Goal: Information Seeking & Learning: Learn about a topic

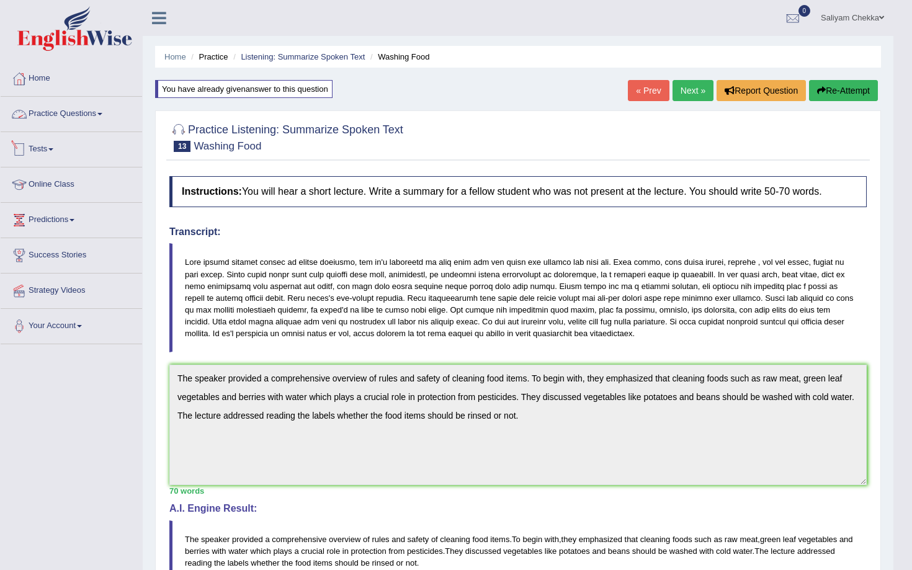
click at [42, 147] on link "Tests" at bounding box center [72, 147] width 142 height 31
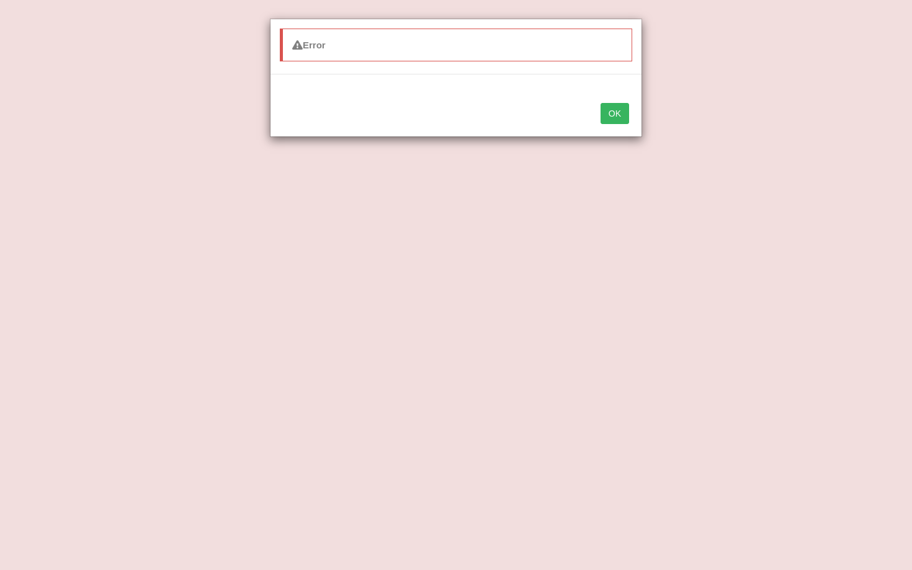
click at [628, 106] on button "OK" at bounding box center [615, 113] width 29 height 21
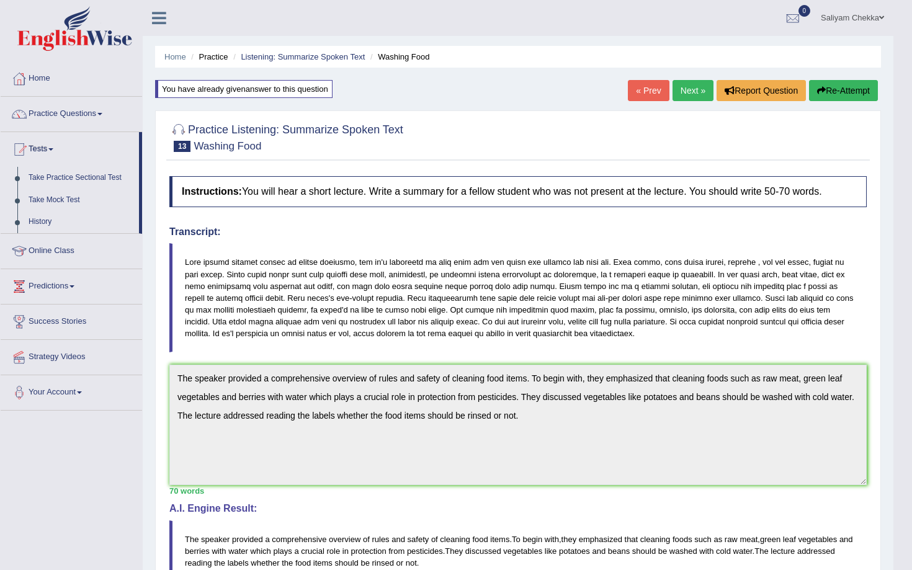
click at [466, 125] on div at bounding box center [518, 137] width 698 height 38
click at [60, 250] on link "Online Class" at bounding box center [72, 249] width 142 height 31
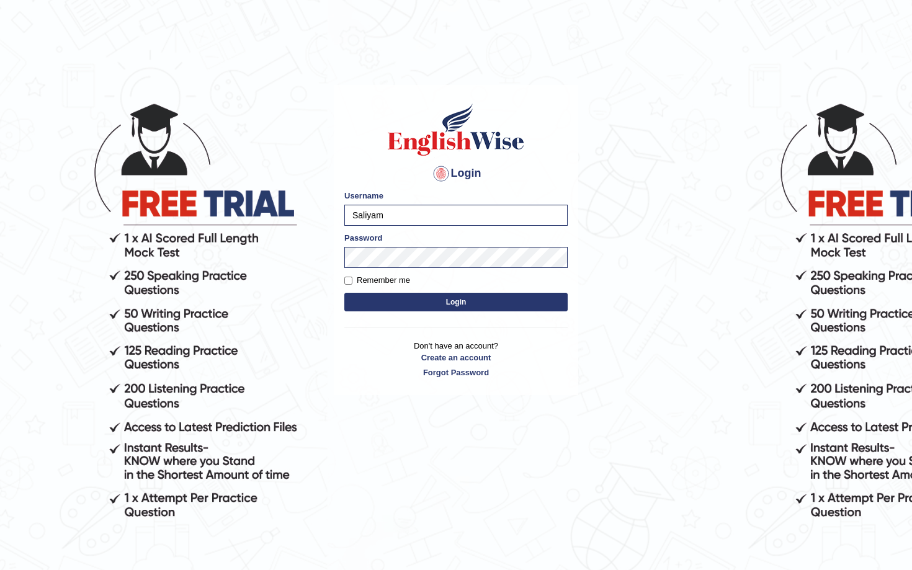
click at [413, 304] on button "Login" at bounding box center [456, 302] width 223 height 19
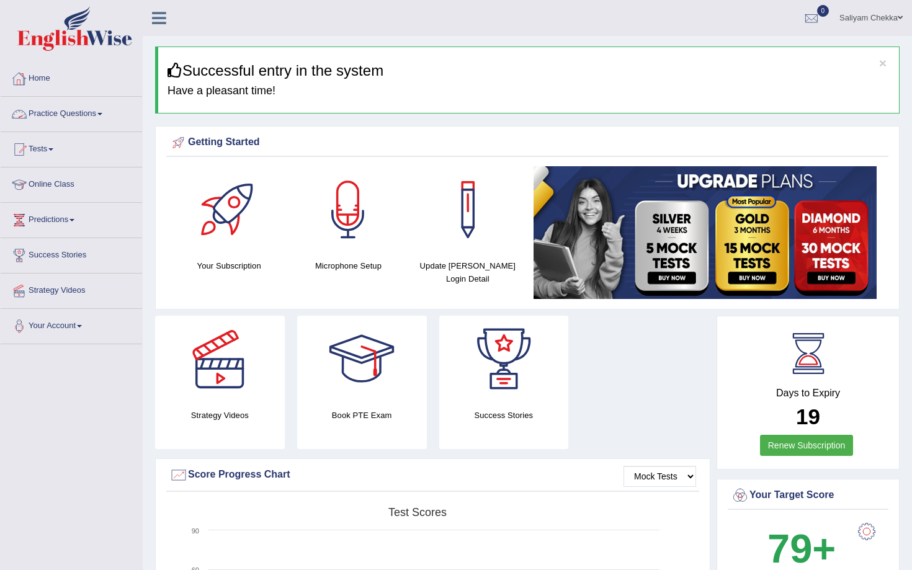
click at [43, 111] on link "Practice Questions" at bounding box center [72, 112] width 142 height 31
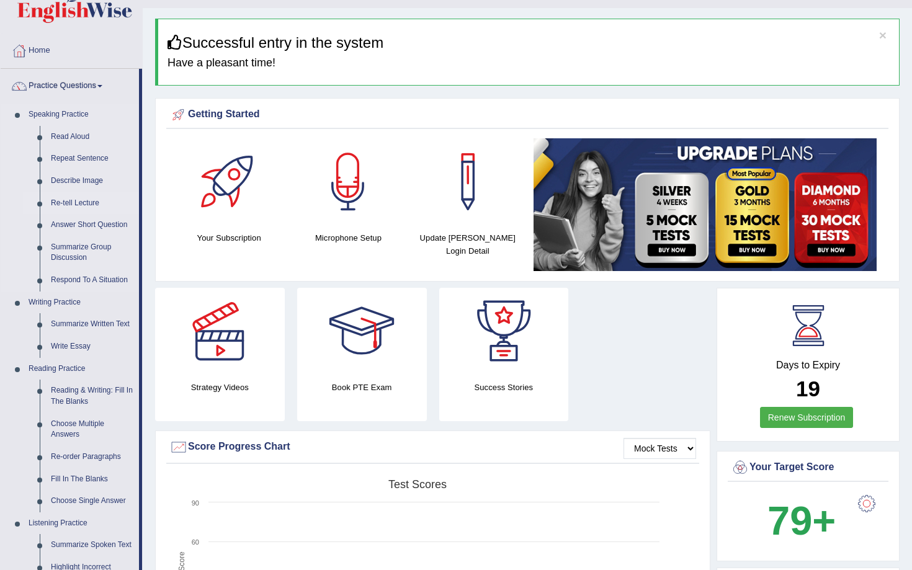
scroll to position [29, 0]
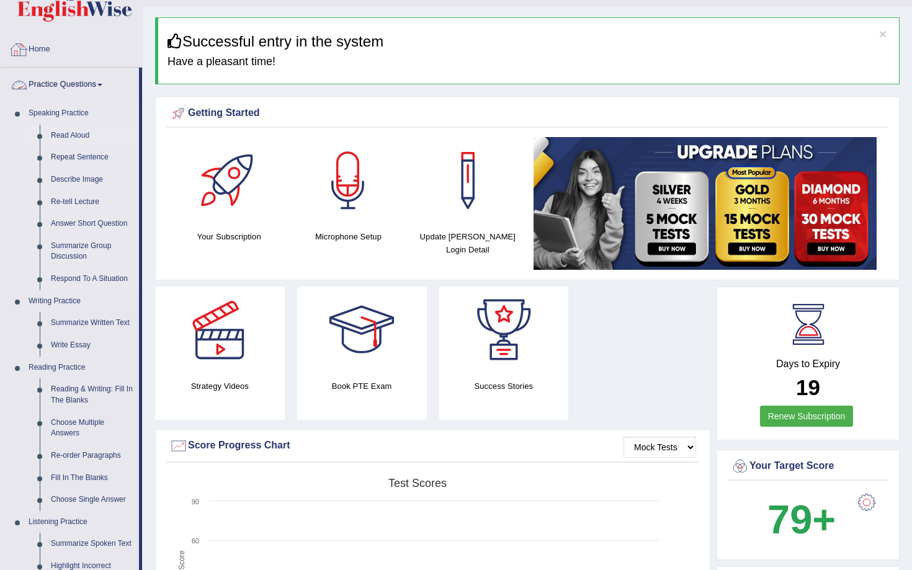
click at [71, 132] on link "Read Aloud" at bounding box center [92, 136] width 94 height 22
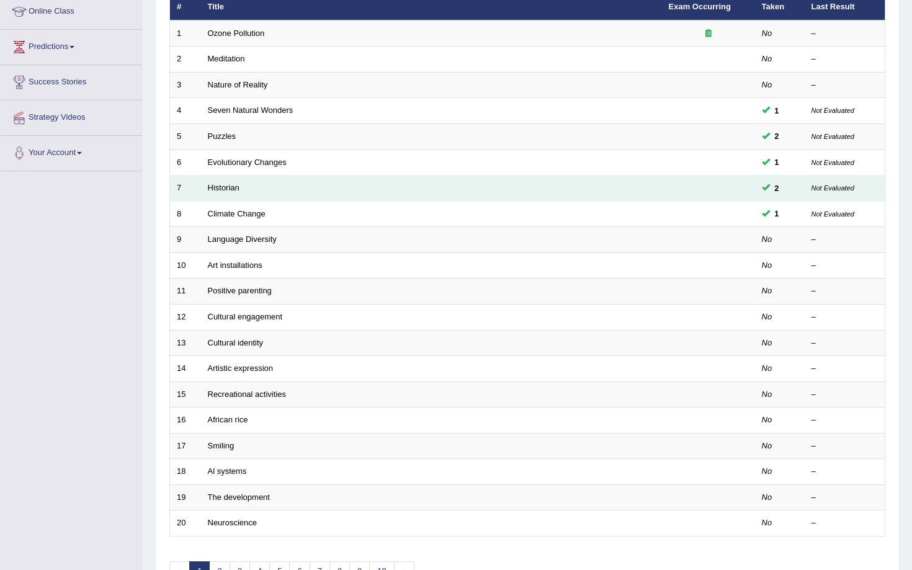
scroll to position [138, 0]
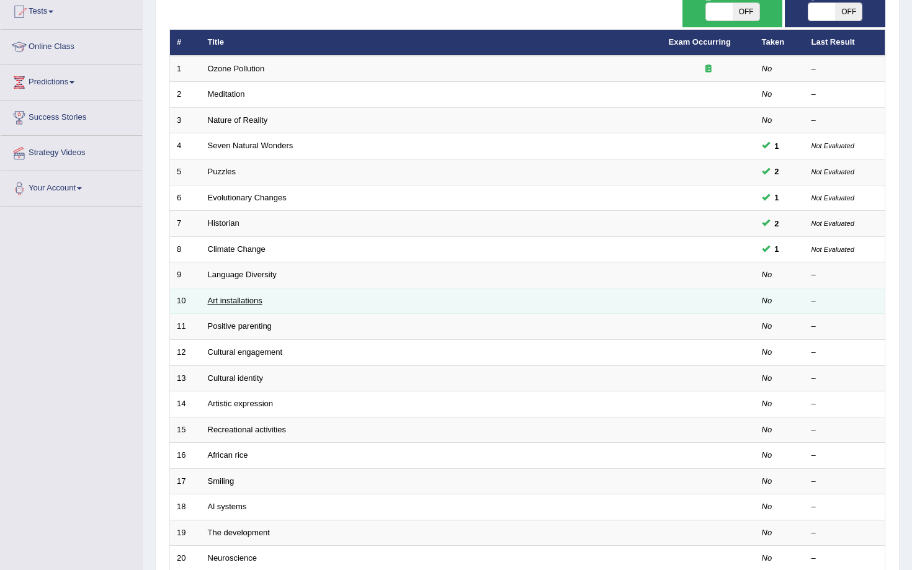
click at [226, 300] on link "Art installations" at bounding box center [235, 300] width 55 height 9
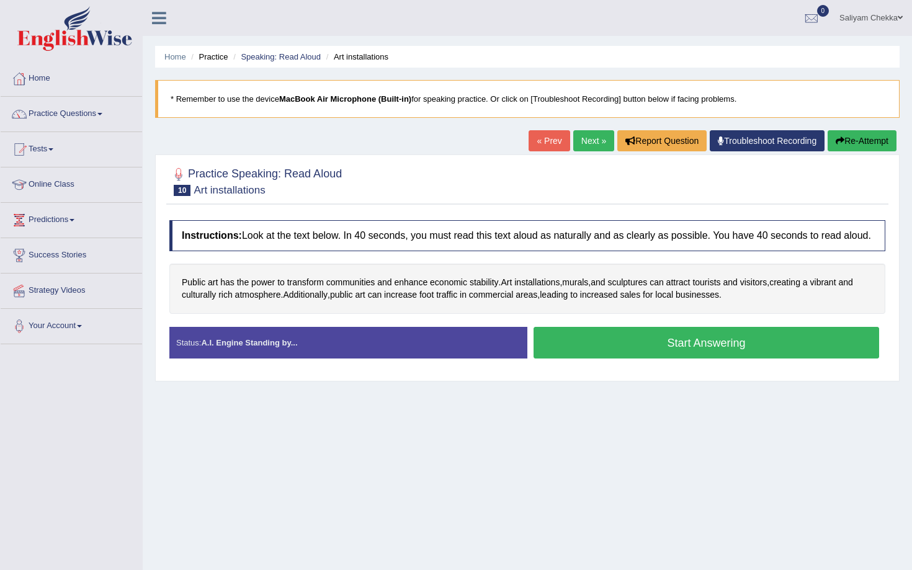
click at [621, 351] on button "Start Answering" at bounding box center [707, 343] width 346 height 32
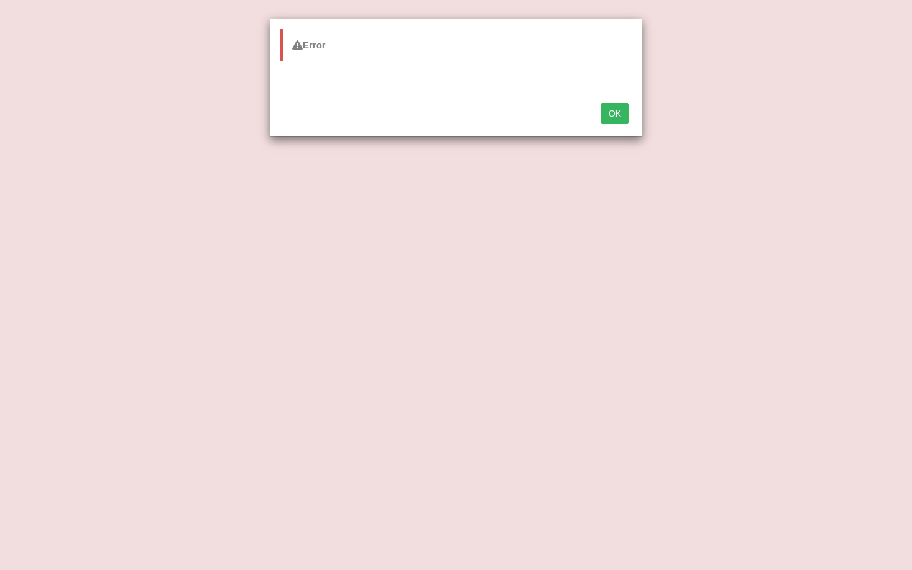
click at [613, 117] on button "OK" at bounding box center [615, 113] width 29 height 21
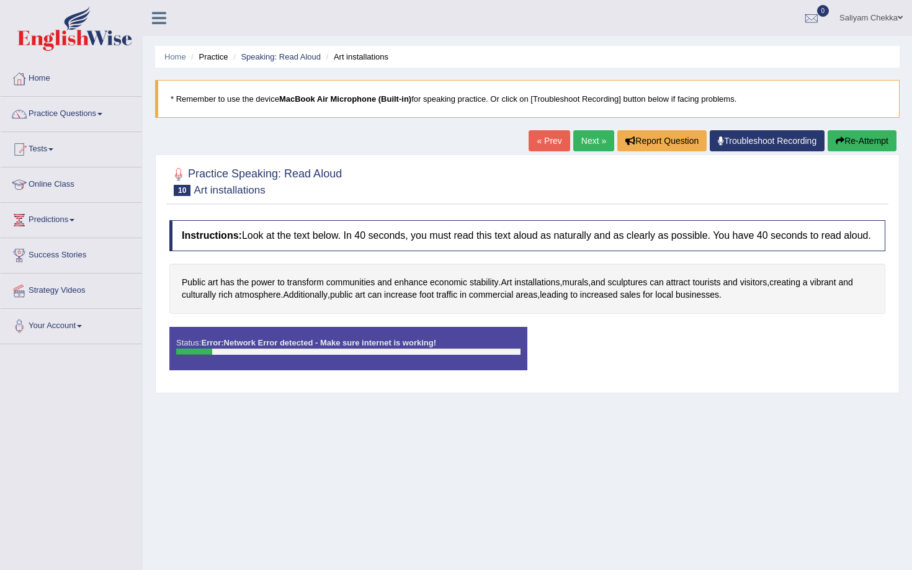
click at [577, 145] on link "Next »" at bounding box center [594, 140] width 41 height 21
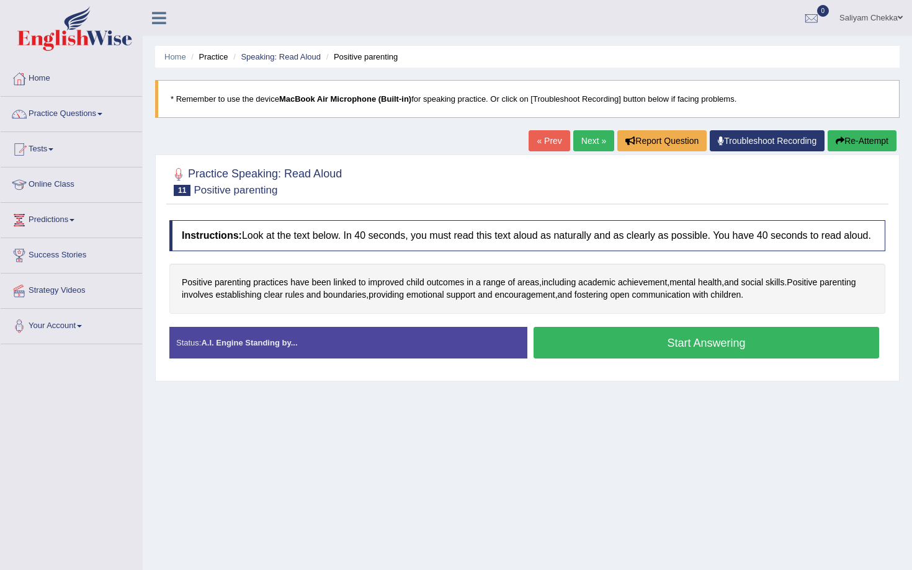
click at [624, 358] on button "Start Answering" at bounding box center [707, 343] width 346 height 32
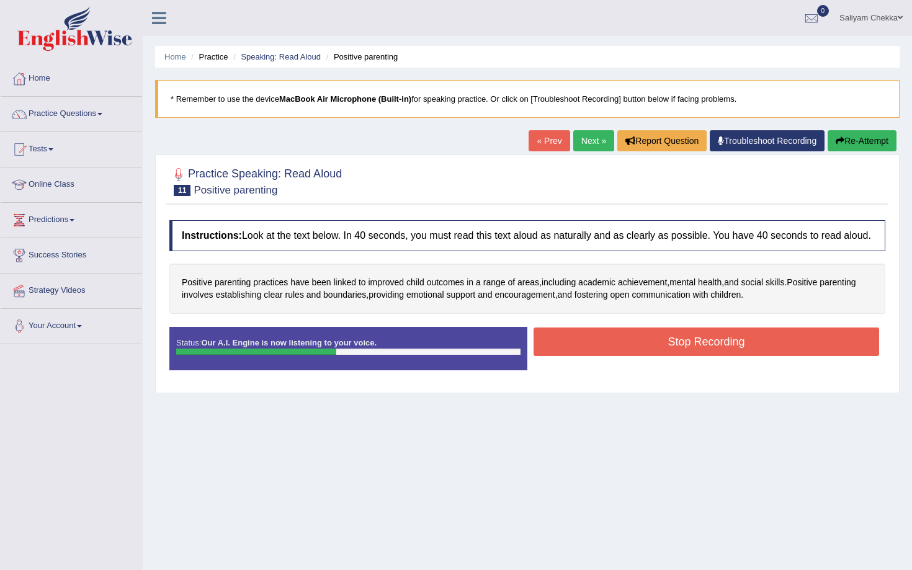
click at [611, 345] on button "Stop Recording" at bounding box center [707, 342] width 346 height 29
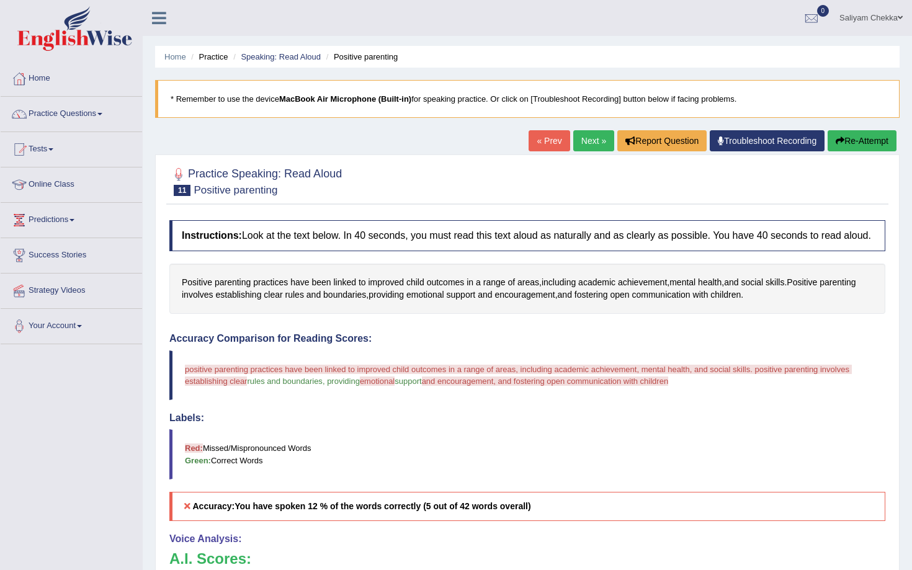
click at [582, 140] on link "Next »" at bounding box center [594, 140] width 41 height 21
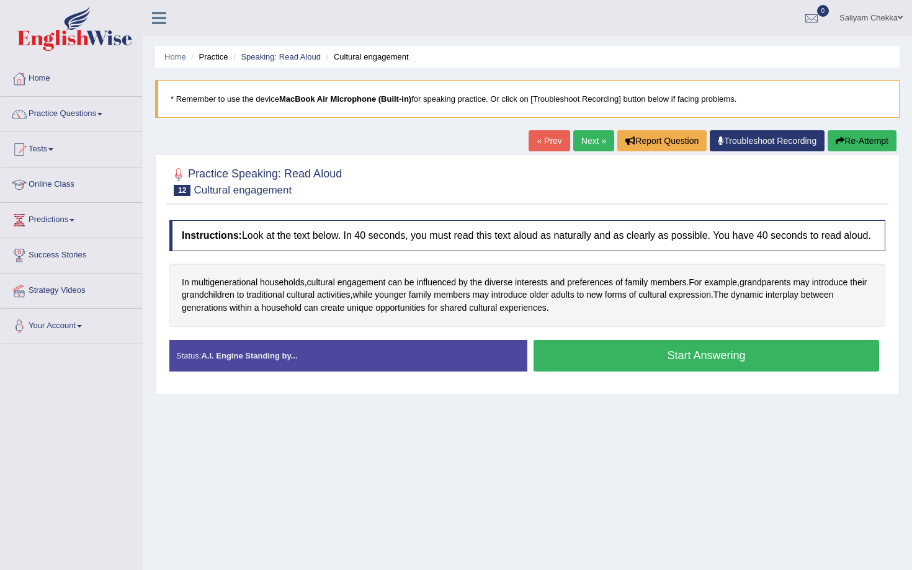
click at [633, 363] on button "Start Answering" at bounding box center [707, 356] width 346 height 32
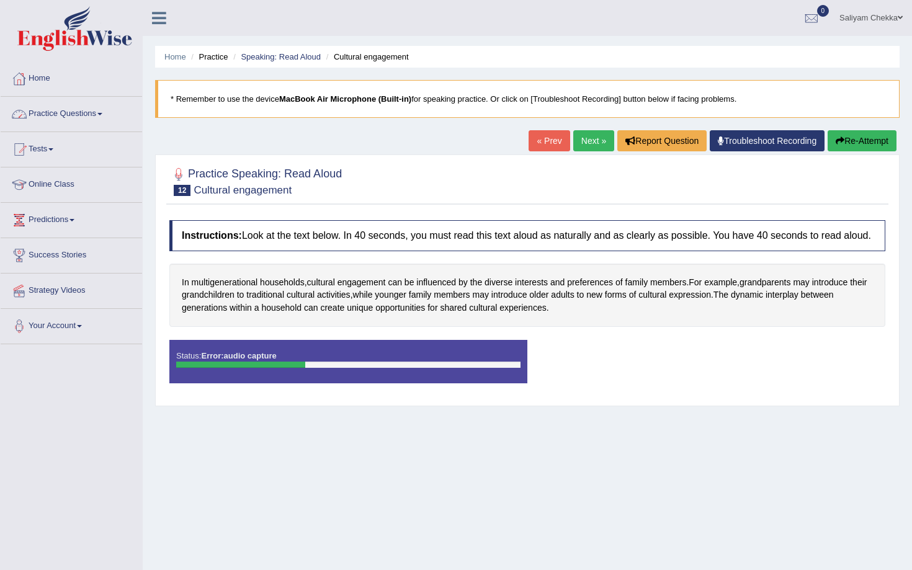
click at [61, 114] on link "Practice Questions" at bounding box center [72, 112] width 142 height 31
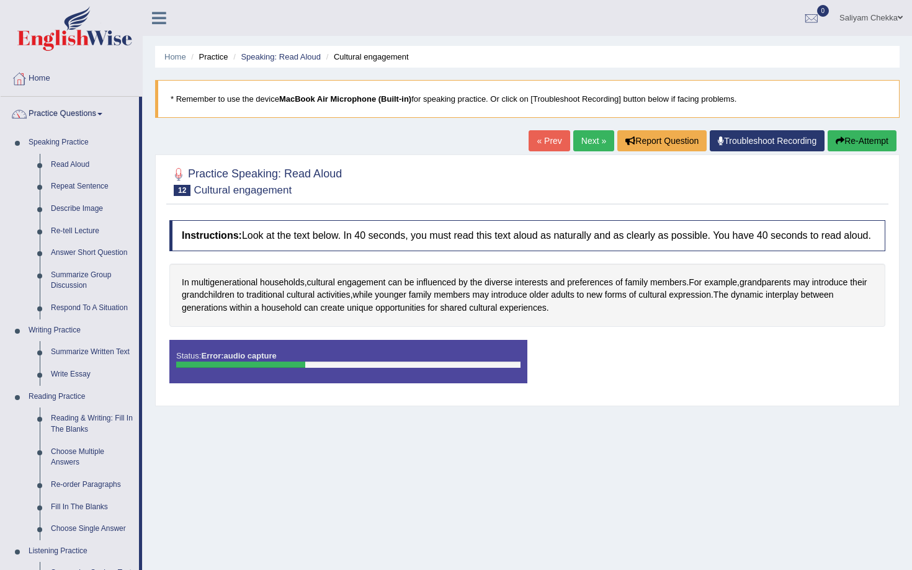
click at [583, 139] on link "Next »" at bounding box center [594, 140] width 41 height 21
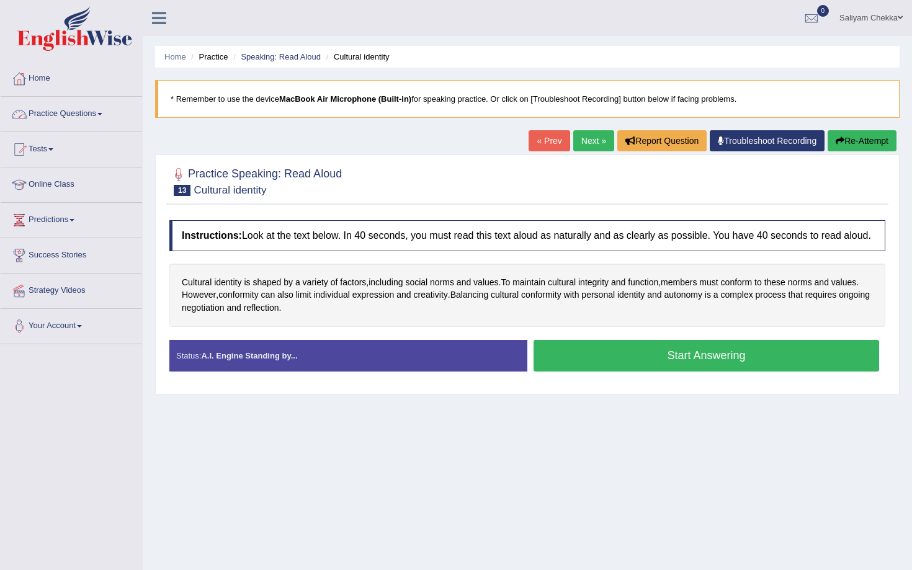
click at [83, 115] on link "Practice Questions" at bounding box center [72, 112] width 142 height 31
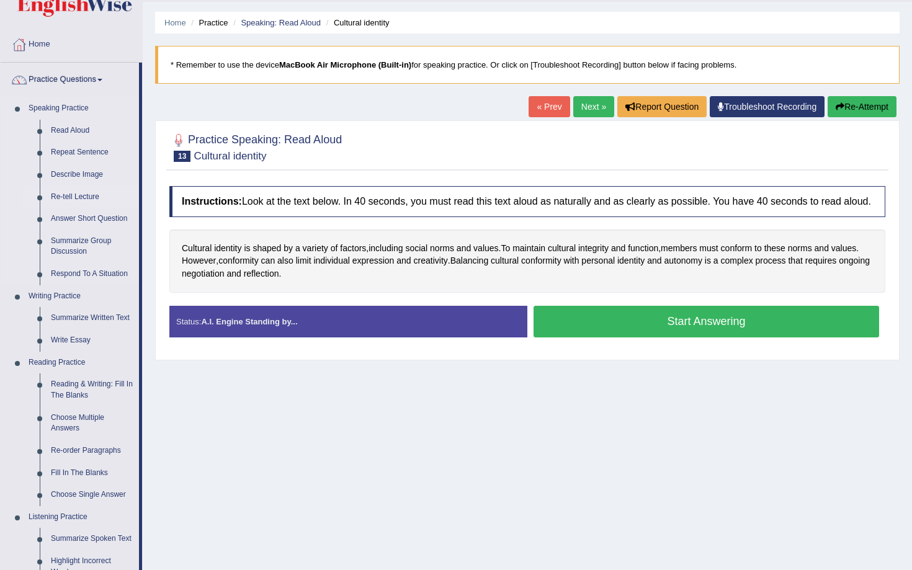
scroll to position [37, 0]
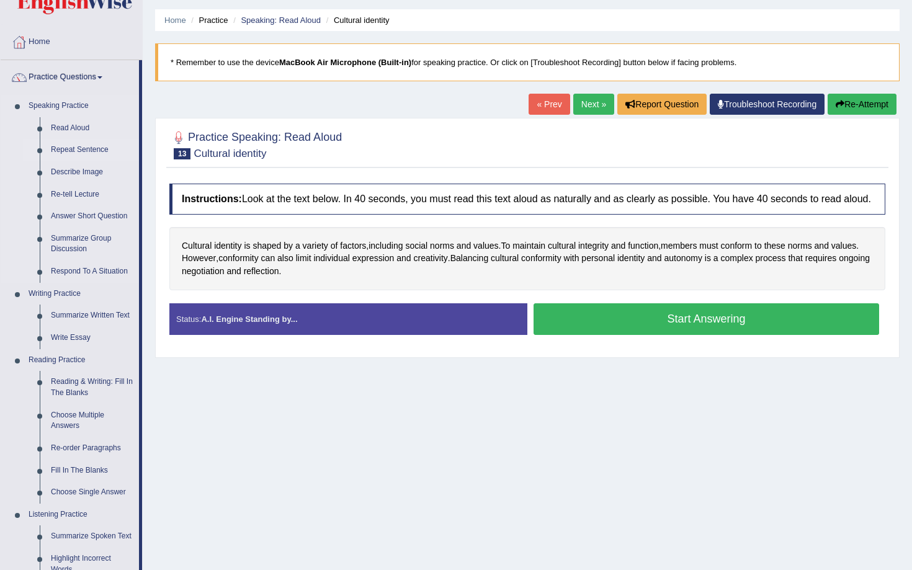
click at [81, 150] on link "Repeat Sentence" at bounding box center [92, 150] width 94 height 22
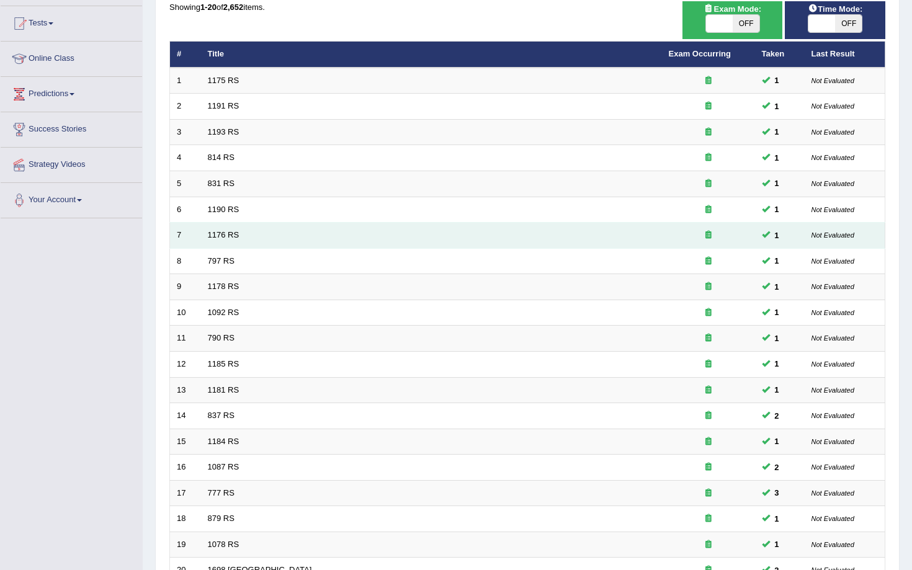
scroll to position [251, 0]
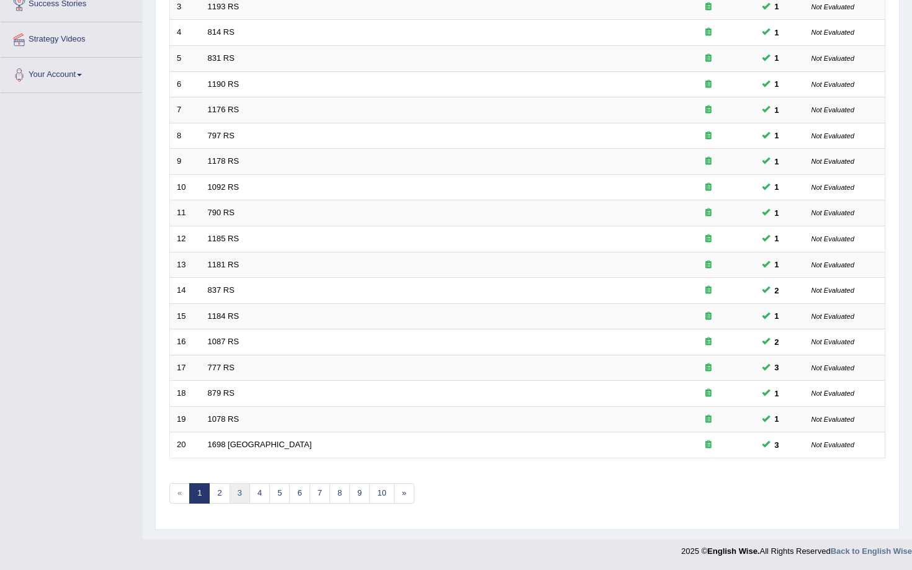
click at [241, 496] on link "3" at bounding box center [240, 494] width 20 height 20
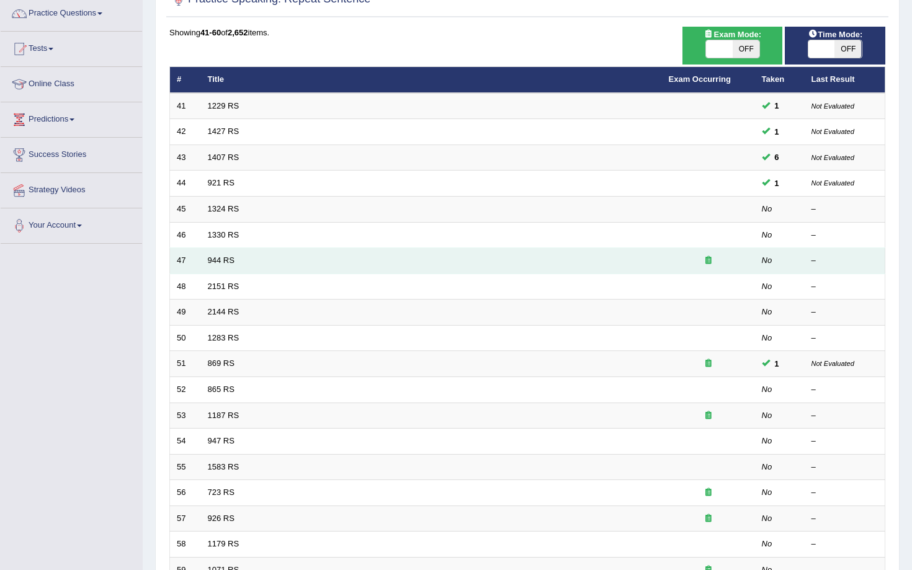
scroll to position [251, 0]
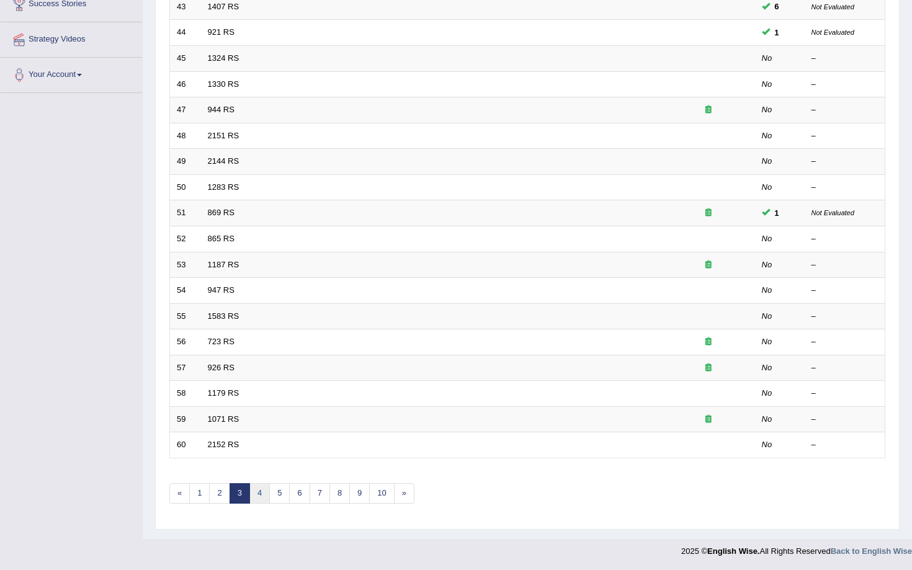
click at [257, 495] on link "4" at bounding box center [260, 494] width 20 height 20
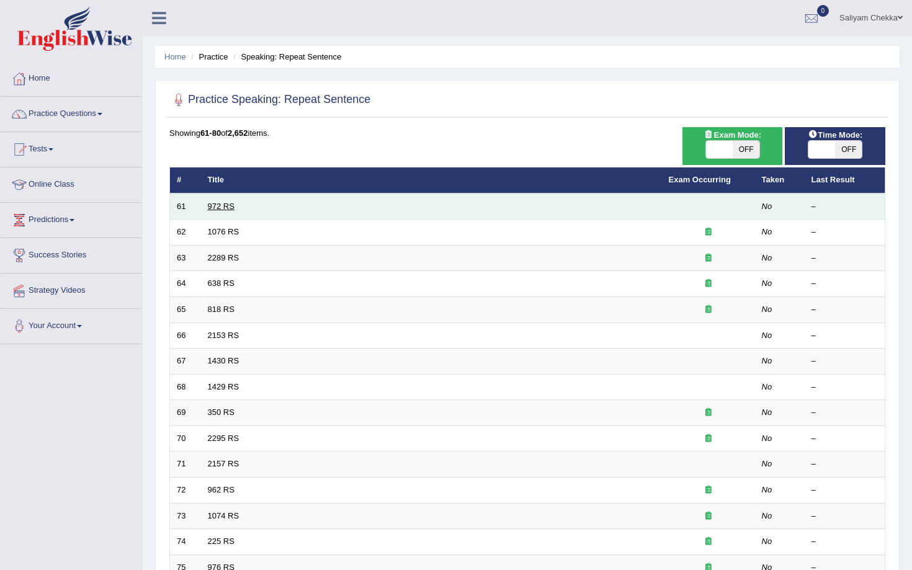
click at [217, 207] on link "972 RS" at bounding box center [221, 206] width 27 height 9
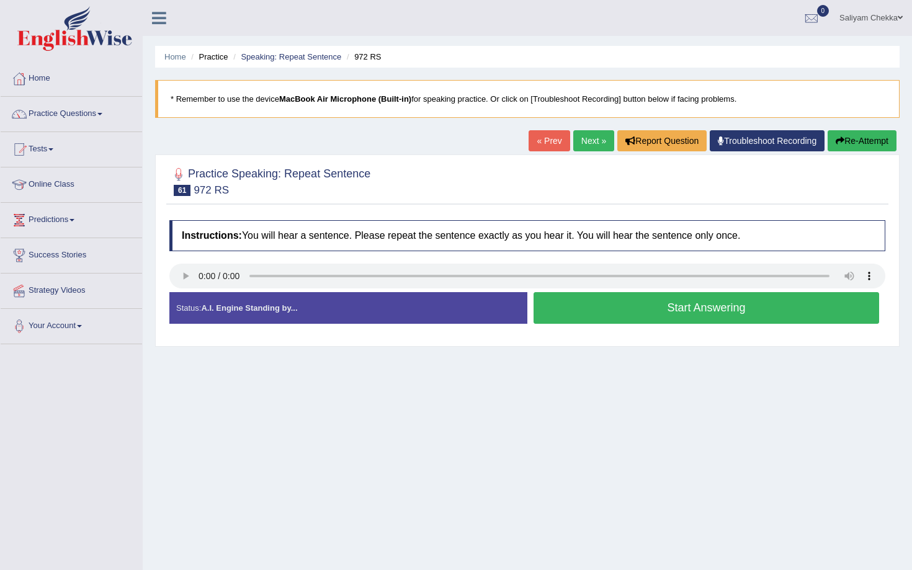
click at [694, 309] on button "Start Answering" at bounding box center [707, 308] width 346 height 32
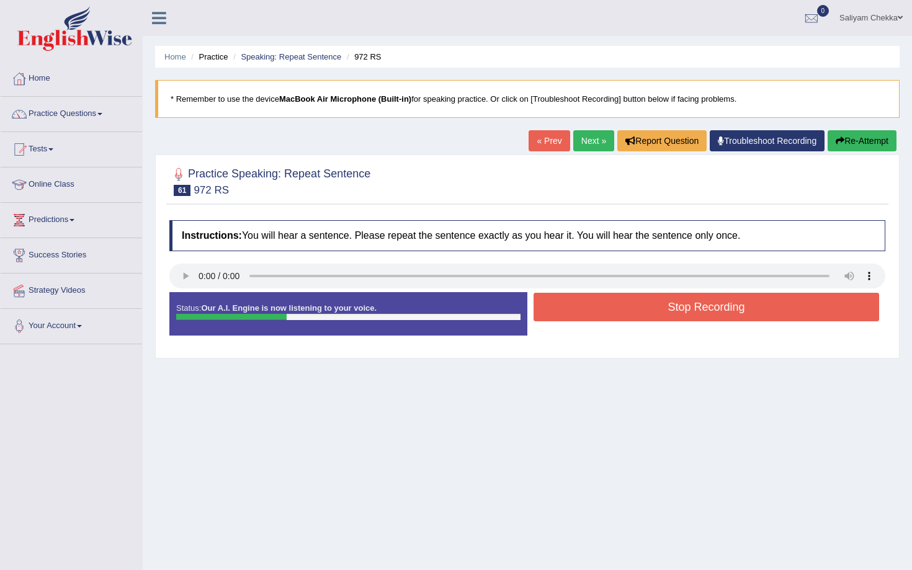
click at [652, 311] on button "Stop Recording" at bounding box center [707, 307] width 346 height 29
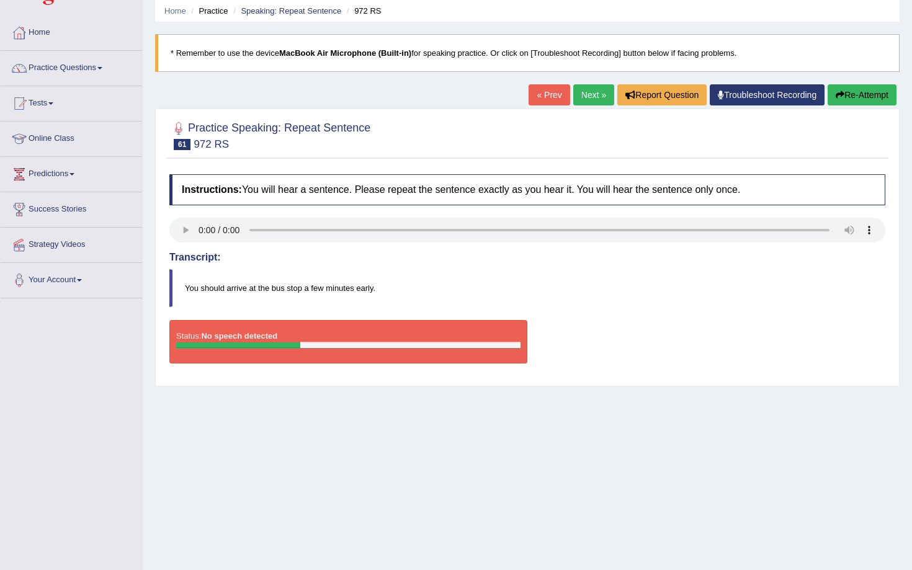
scroll to position [81, 0]
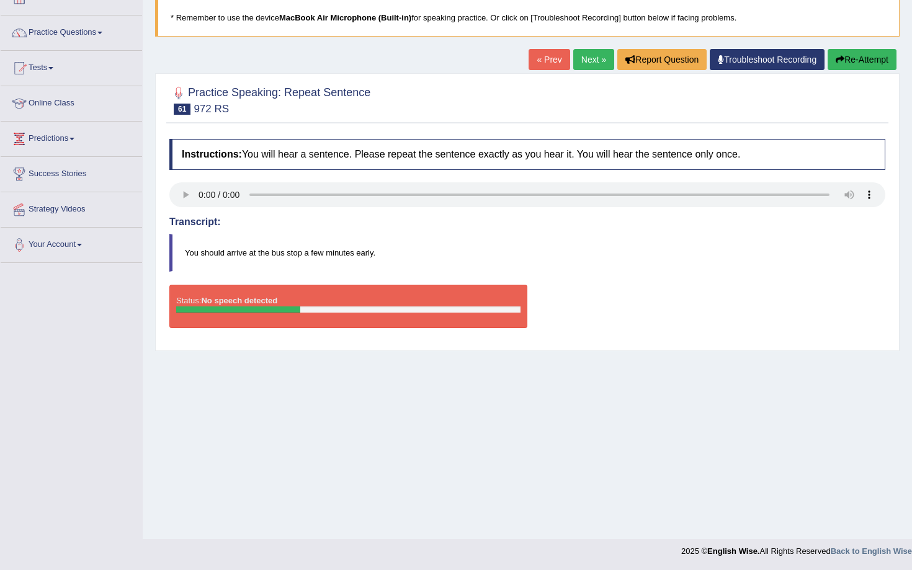
click at [582, 56] on link "Next »" at bounding box center [594, 59] width 41 height 21
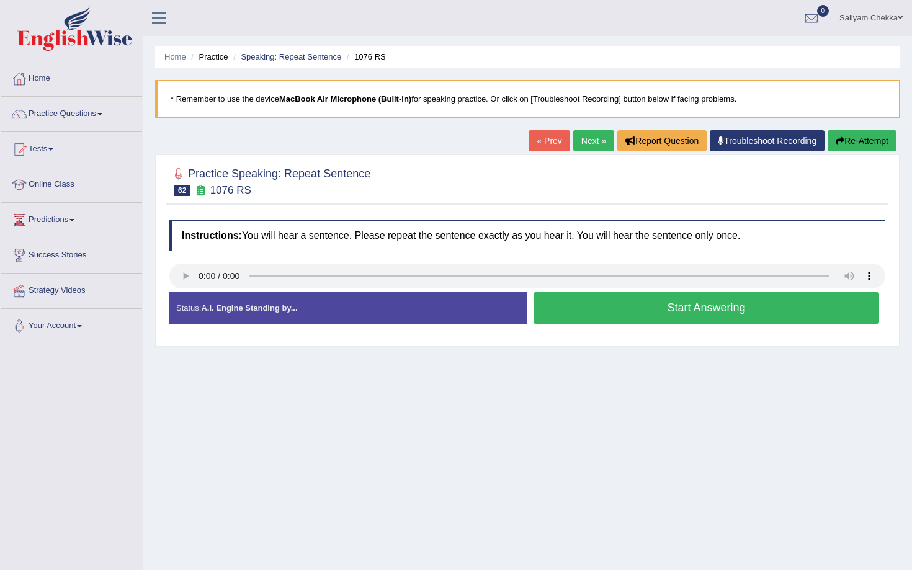
click at [646, 297] on button "Start Answering" at bounding box center [707, 308] width 346 height 32
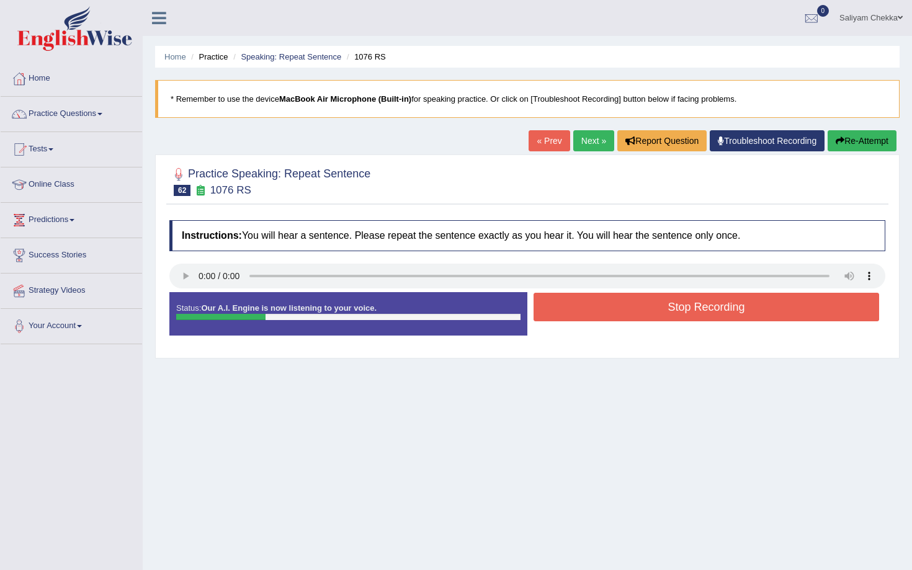
click at [656, 312] on button "Stop Recording" at bounding box center [707, 307] width 346 height 29
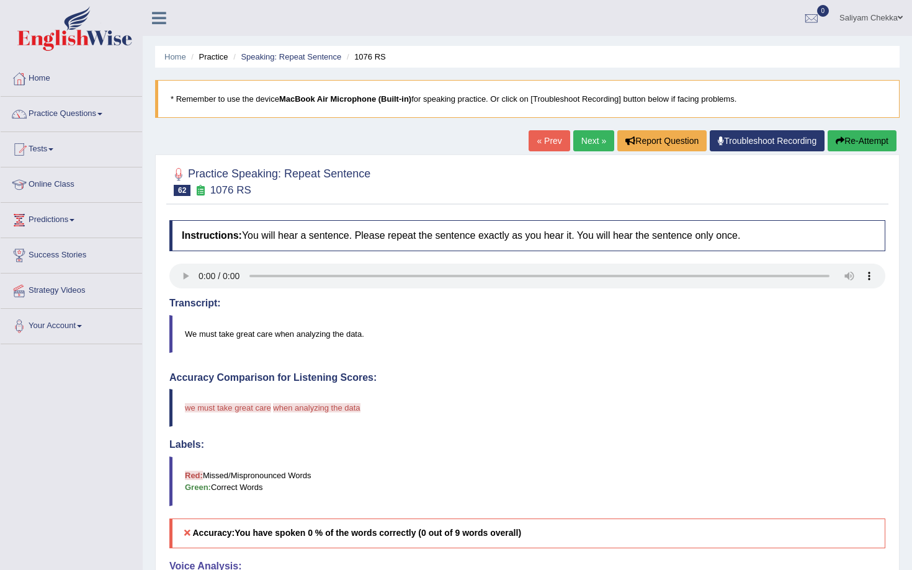
click at [574, 140] on link "Next »" at bounding box center [594, 140] width 41 height 21
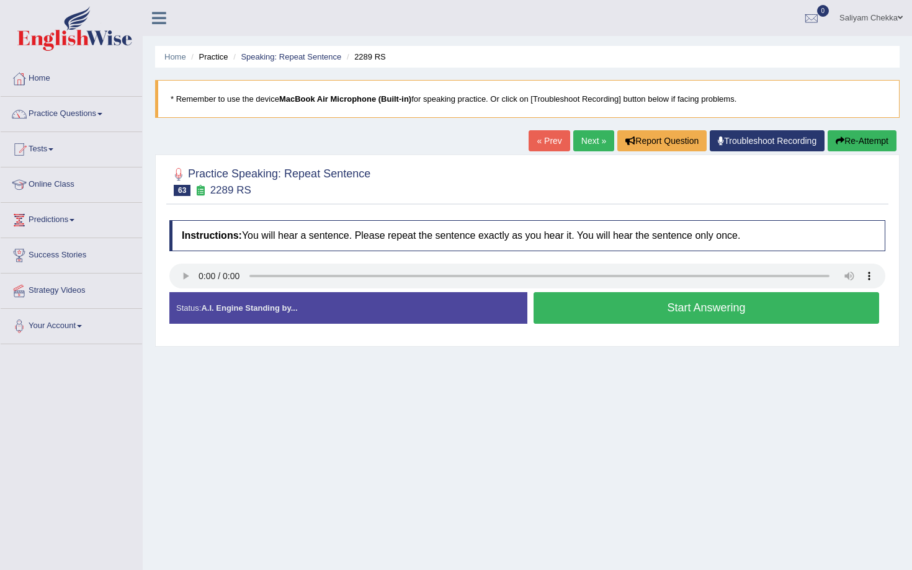
click at [587, 137] on link "Next »" at bounding box center [594, 140] width 41 height 21
click at [647, 312] on button "Start Answering" at bounding box center [707, 308] width 346 height 32
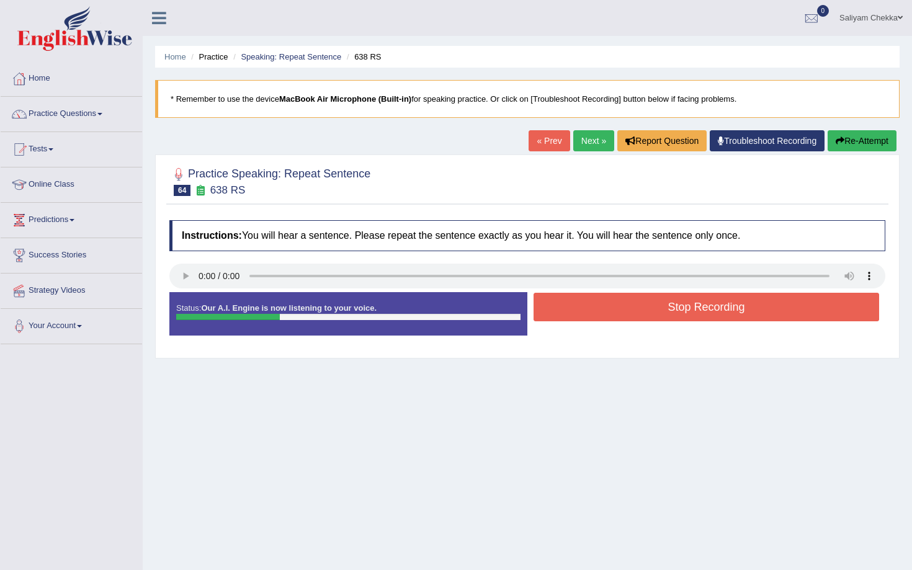
click at [647, 312] on button "Stop Recording" at bounding box center [707, 307] width 346 height 29
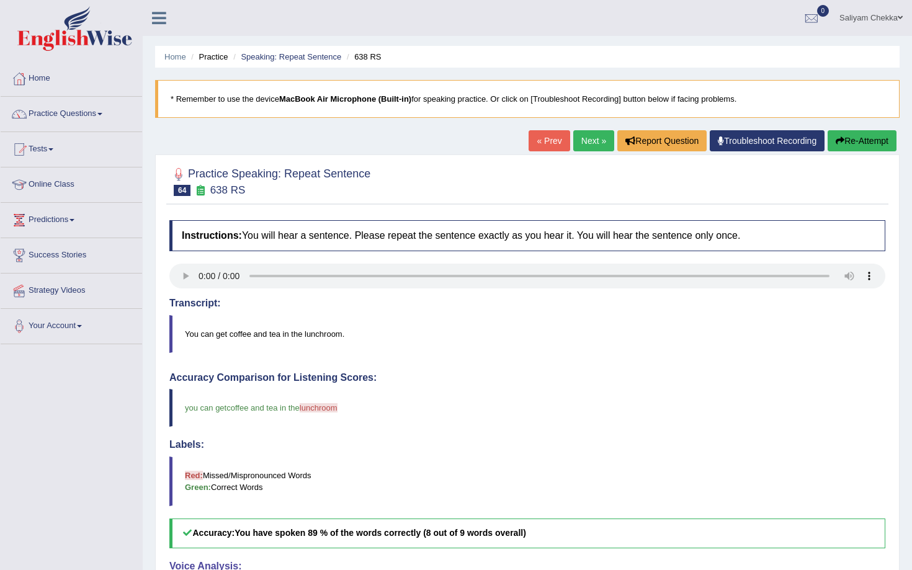
click at [587, 140] on link "Next »" at bounding box center [594, 140] width 41 height 21
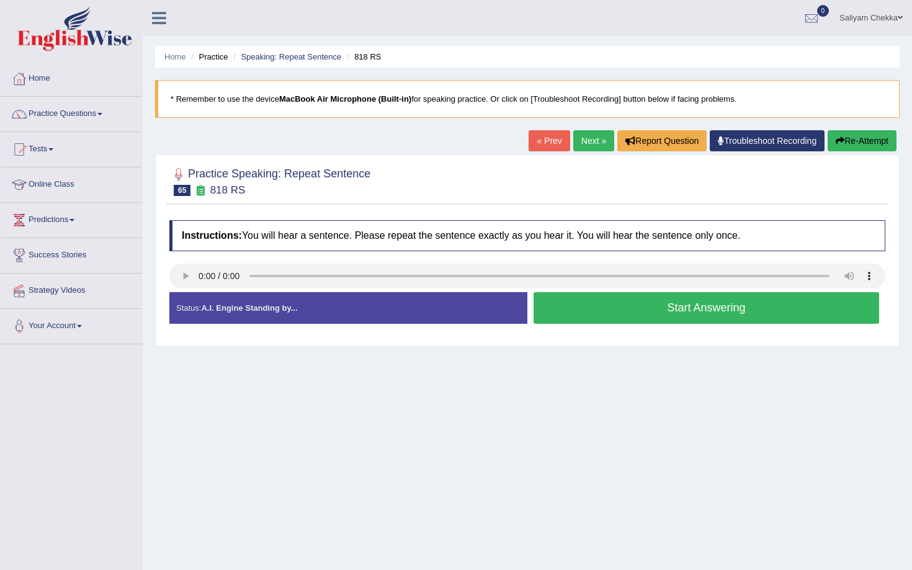
click at [691, 305] on button "Start Answering" at bounding box center [707, 308] width 346 height 32
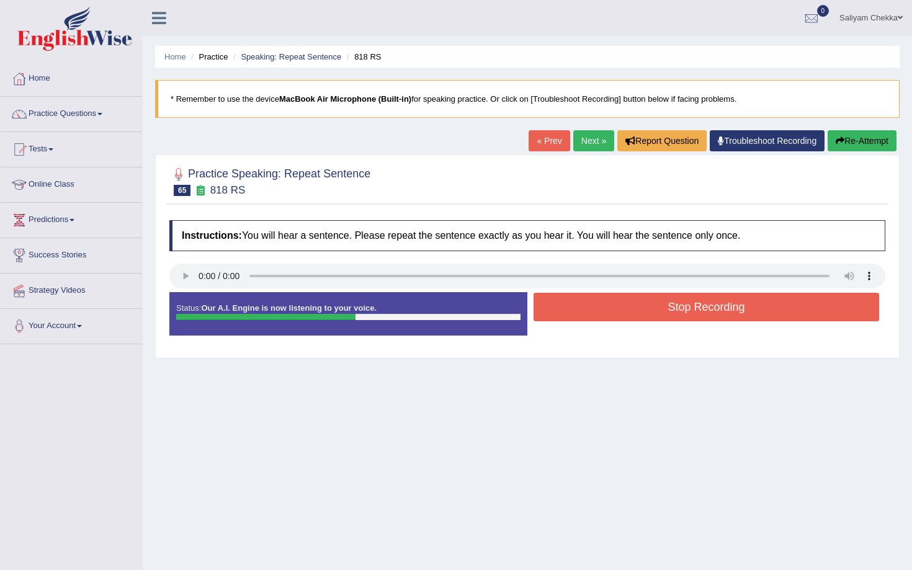
click at [663, 310] on button "Stop Recording" at bounding box center [707, 307] width 346 height 29
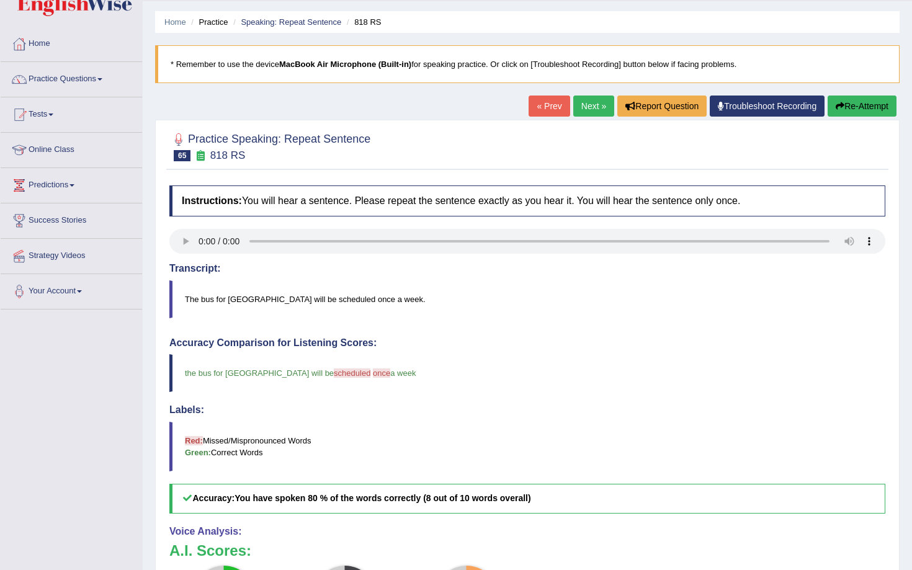
scroll to position [35, 0]
click at [587, 105] on link "Next »" at bounding box center [594, 105] width 41 height 21
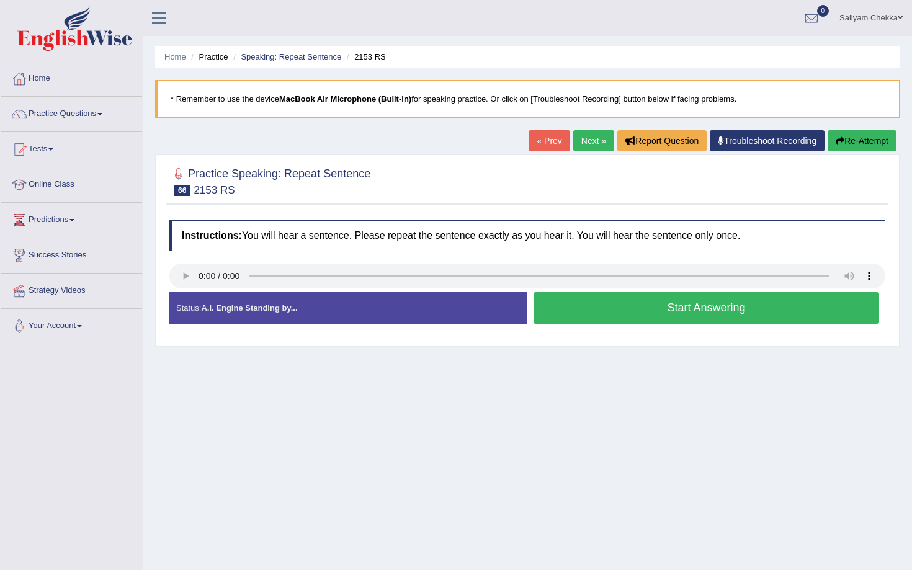
click at [269, 144] on div "Home Practice Speaking: Repeat Sentence 2153 RS * Remember to use the device Ma…" at bounding box center [528, 310] width 770 height 621
click at [63, 111] on link "Practice Questions" at bounding box center [72, 112] width 142 height 31
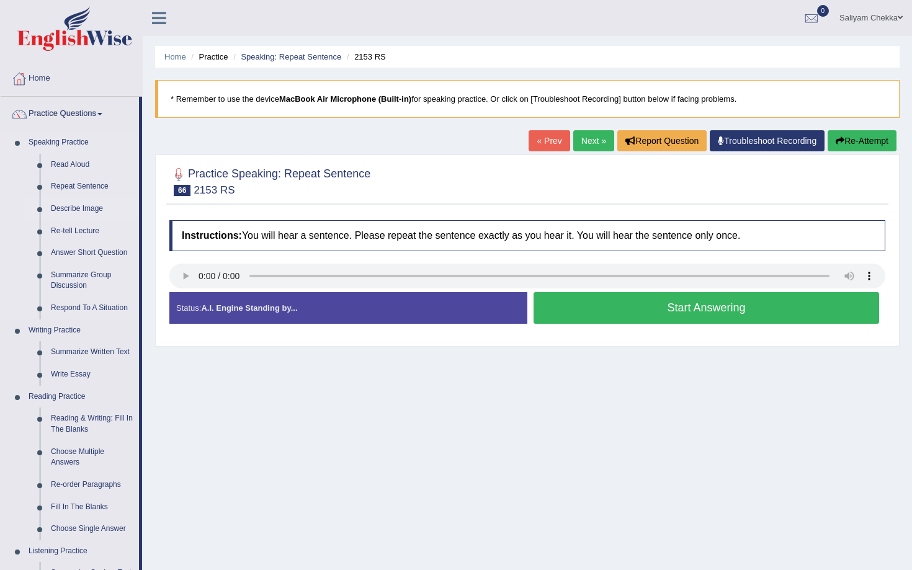
click at [84, 206] on link "Describe Image" at bounding box center [92, 209] width 94 height 22
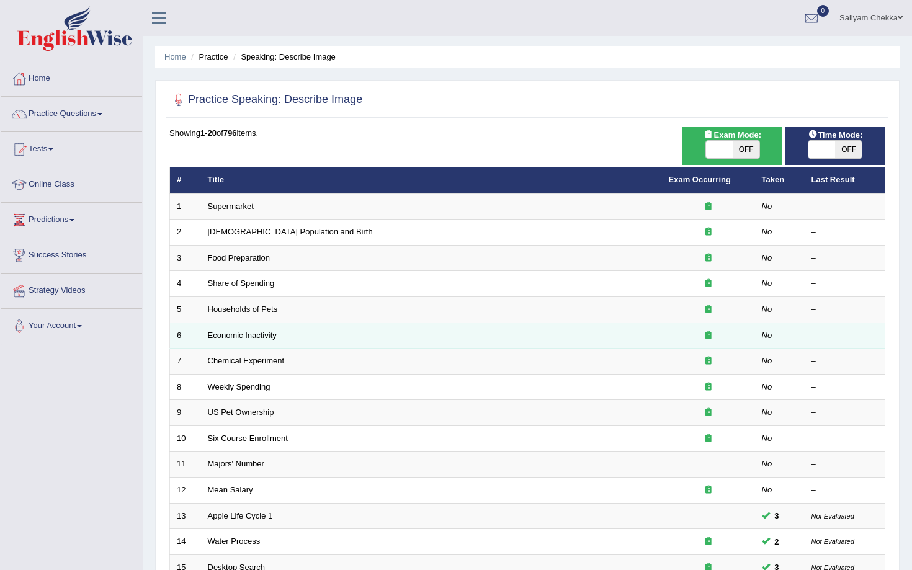
scroll to position [251, 0]
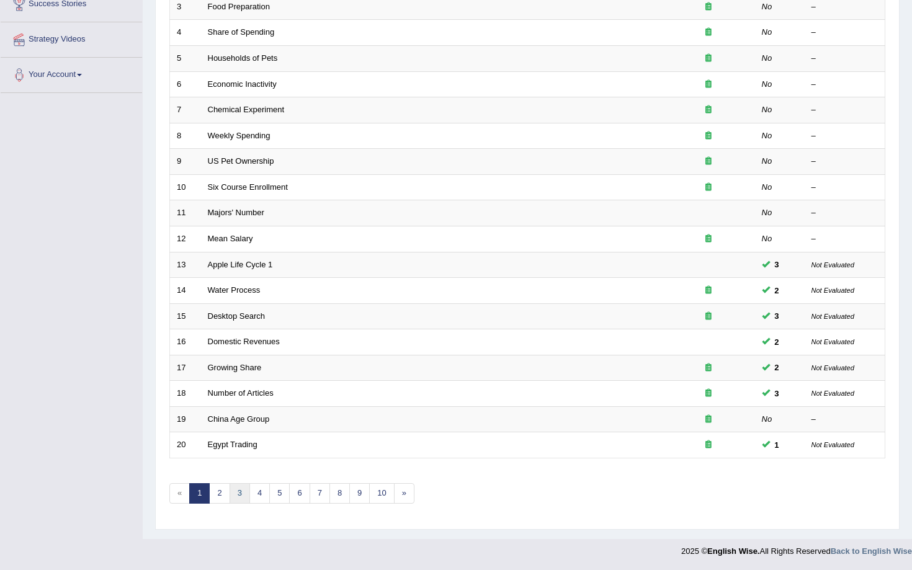
click at [242, 497] on link "3" at bounding box center [240, 494] width 20 height 20
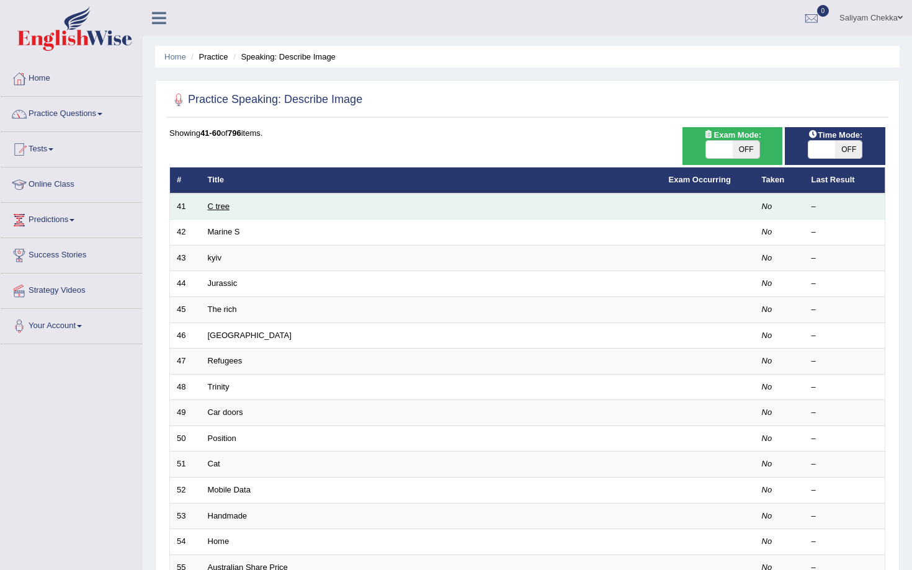
click at [218, 206] on link "C tree" at bounding box center [219, 206] width 22 height 9
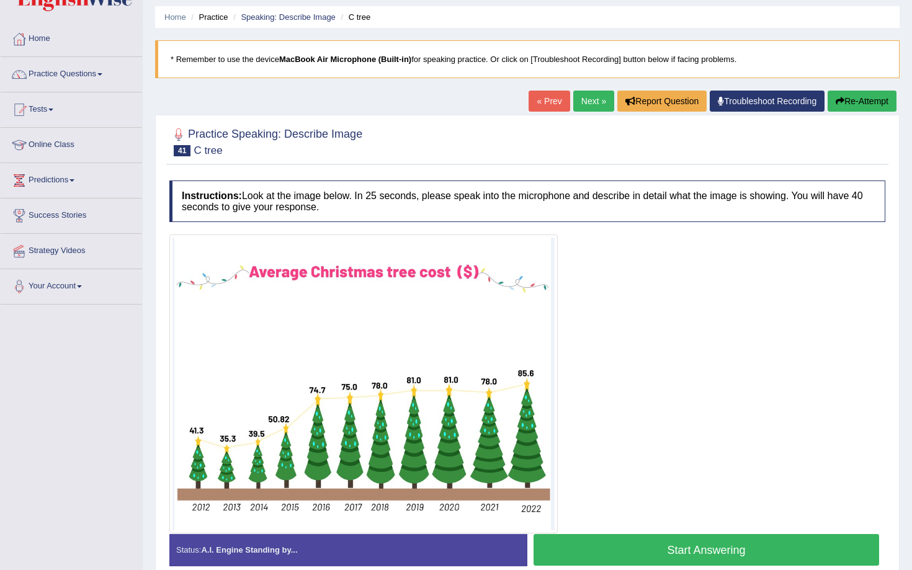
scroll to position [99, 0]
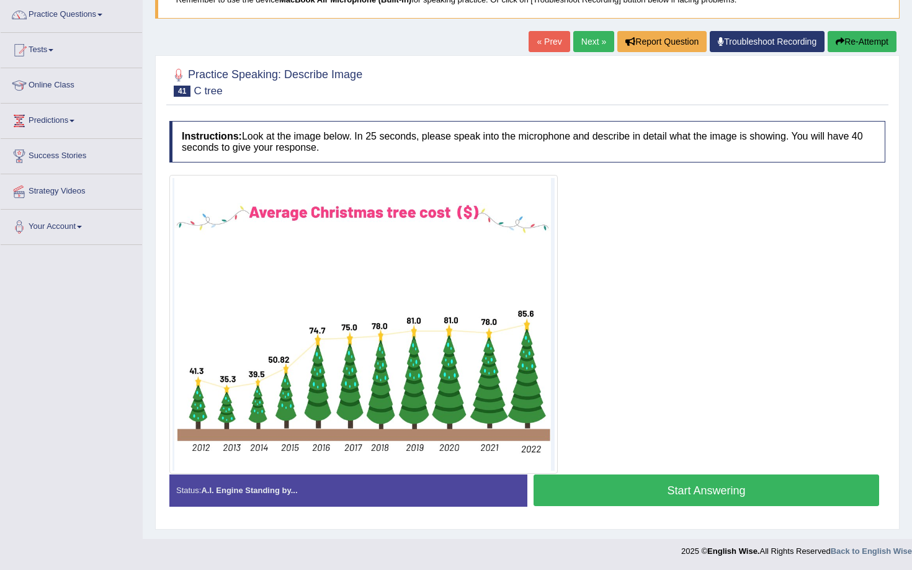
click at [641, 495] on button "Start Answering" at bounding box center [707, 491] width 346 height 32
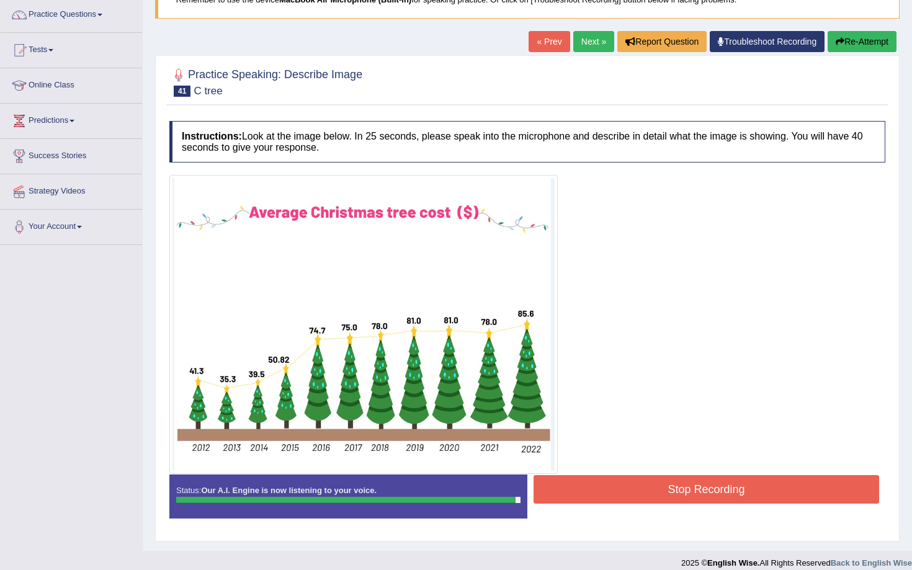
click at [681, 484] on button "Stop Recording" at bounding box center [707, 489] width 346 height 29
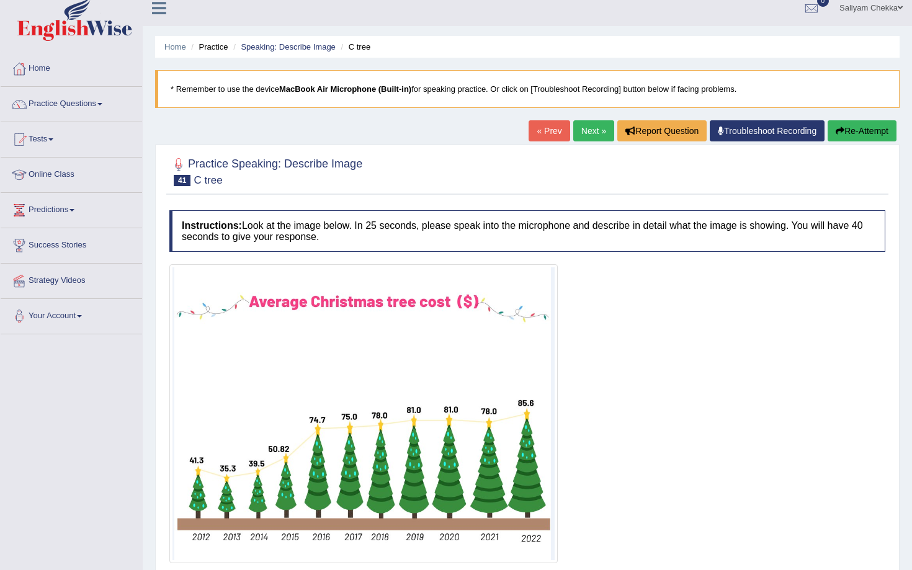
scroll to position [0, 0]
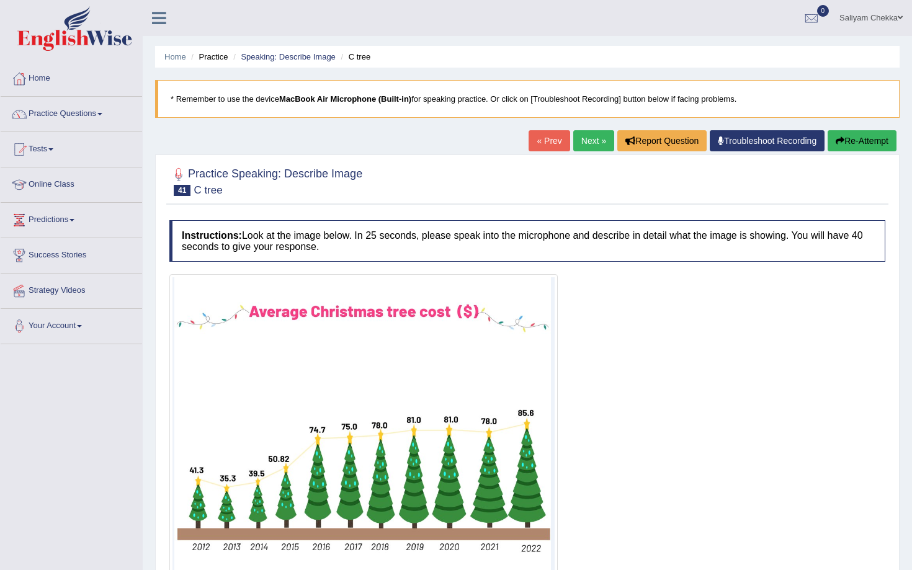
click at [586, 136] on link "Next »" at bounding box center [594, 140] width 41 height 21
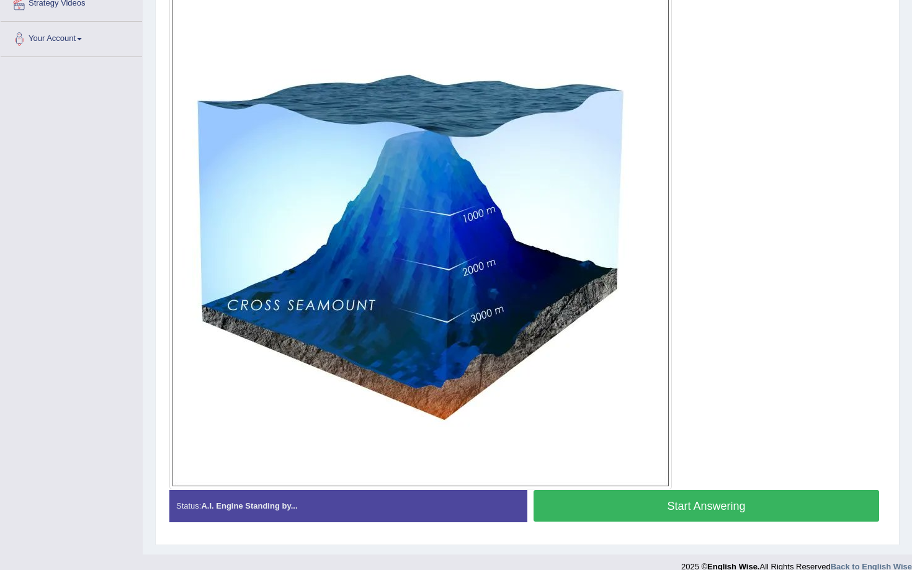
scroll to position [295, 0]
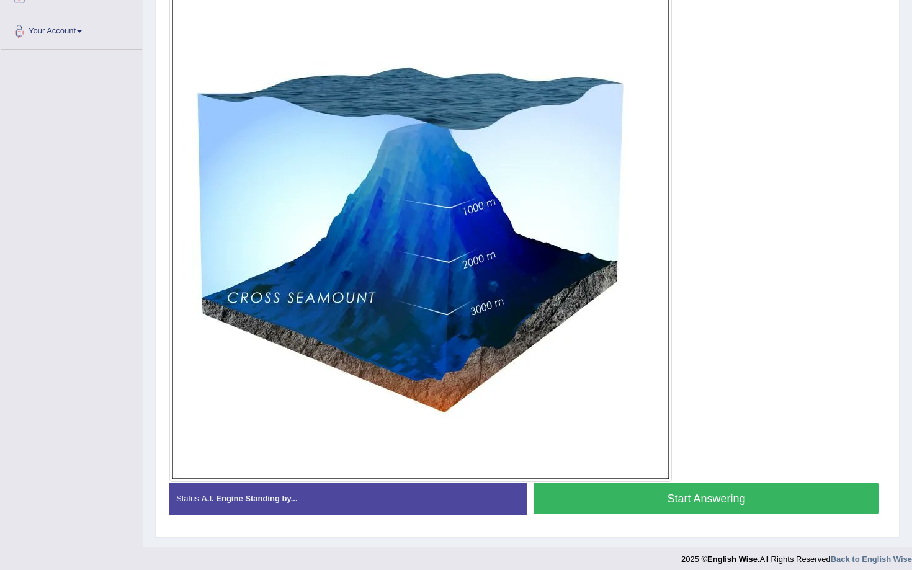
click at [618, 496] on button "Start Answering" at bounding box center [707, 499] width 346 height 32
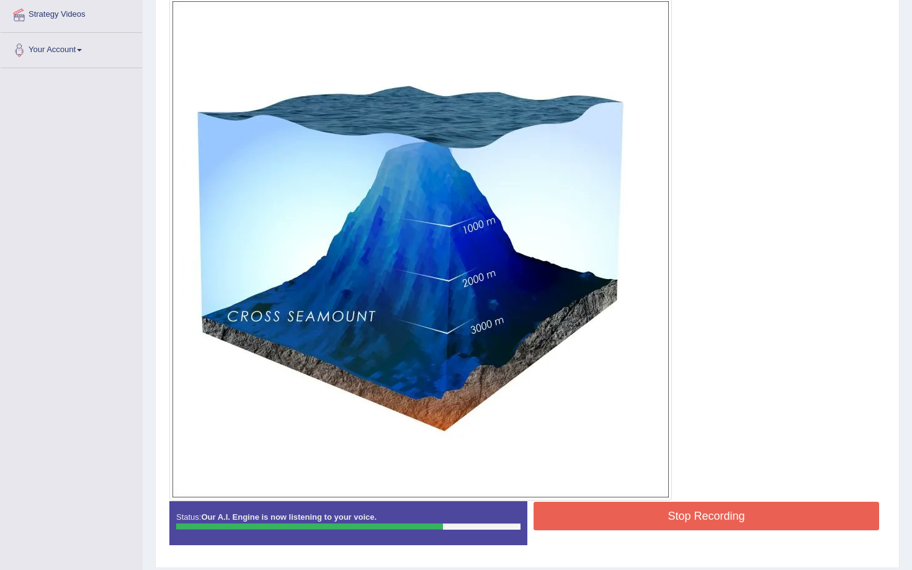
scroll to position [276, 0]
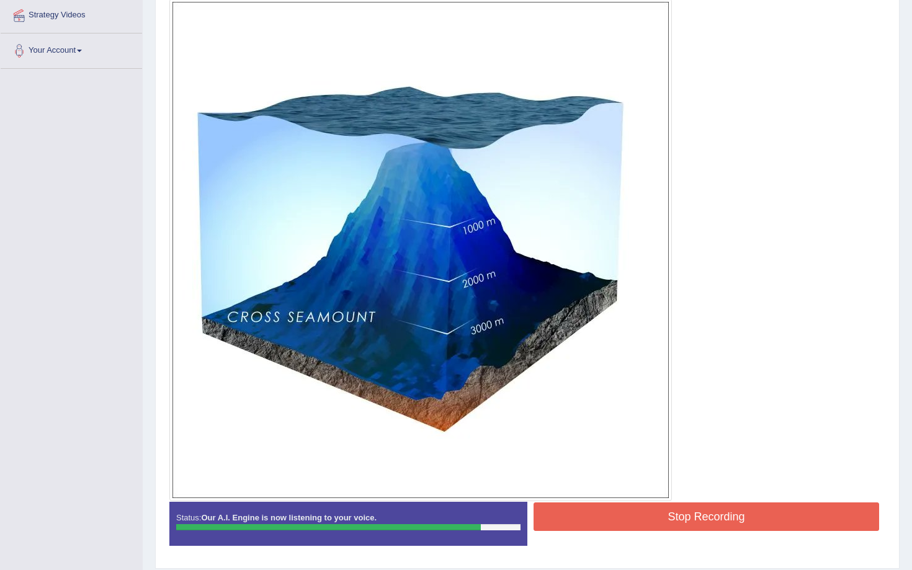
click at [664, 513] on button "Stop Recording" at bounding box center [707, 517] width 346 height 29
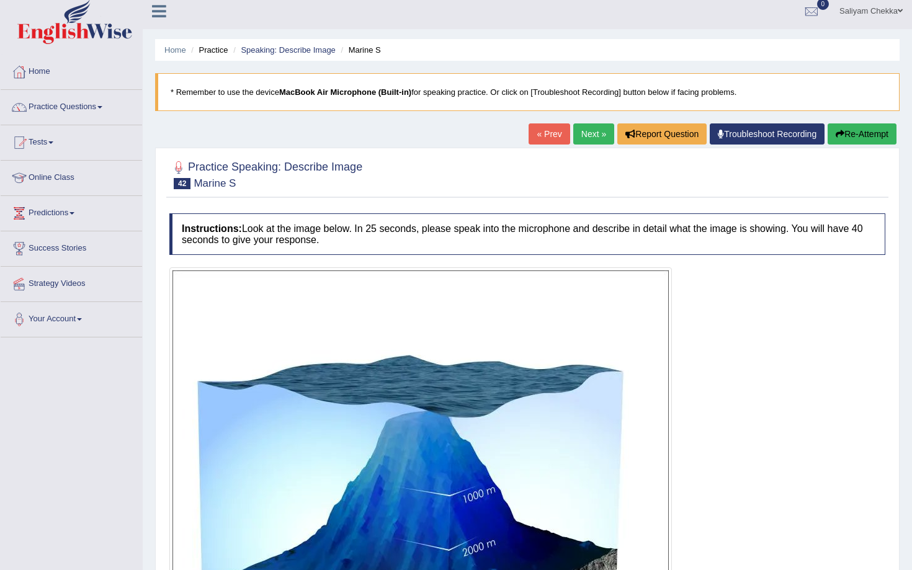
scroll to position [8, 0]
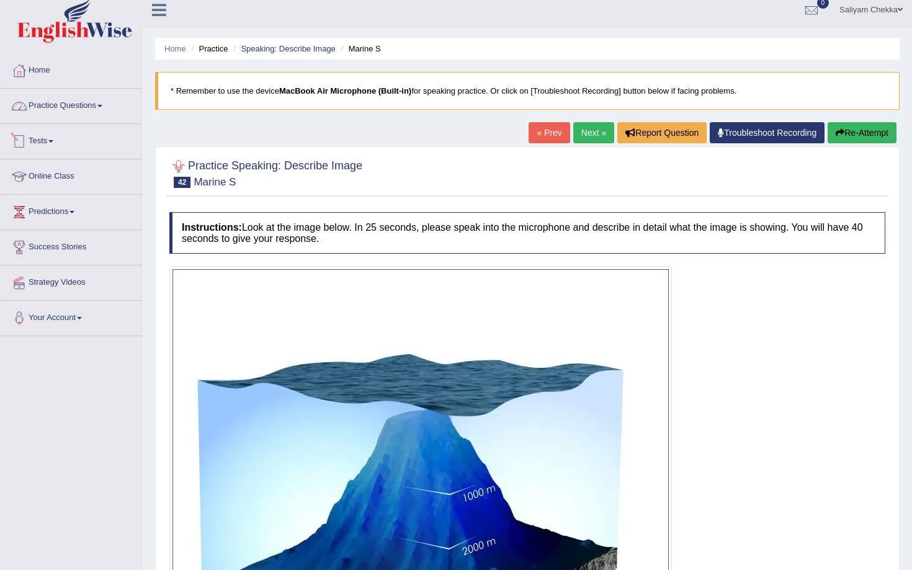
click at [79, 110] on link "Practice Questions" at bounding box center [72, 104] width 142 height 31
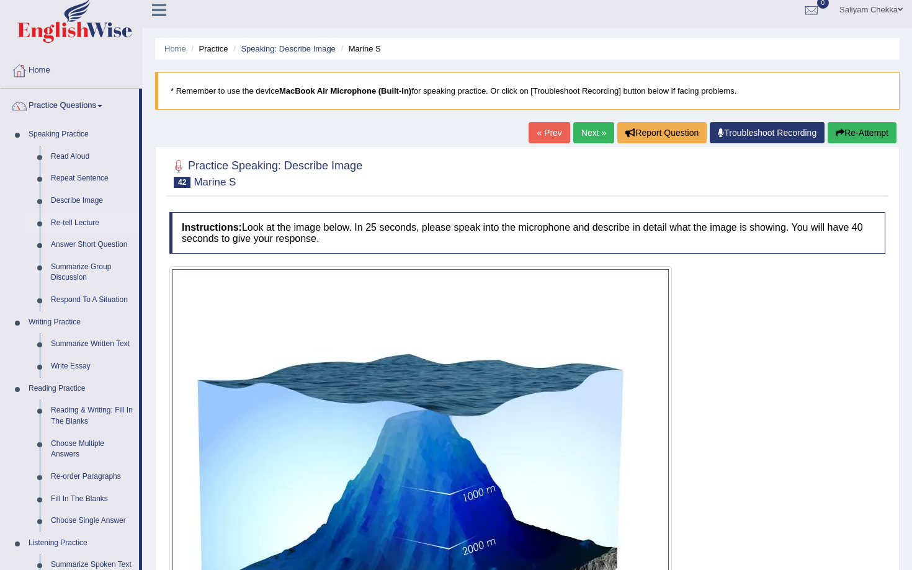
click at [72, 223] on link "Re-tell Lecture" at bounding box center [92, 223] width 94 height 22
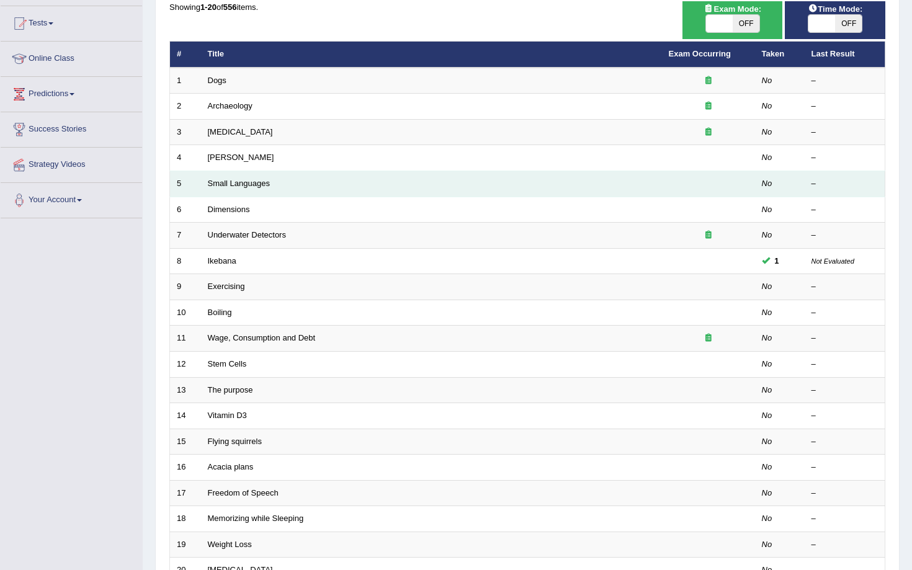
scroll to position [251, 0]
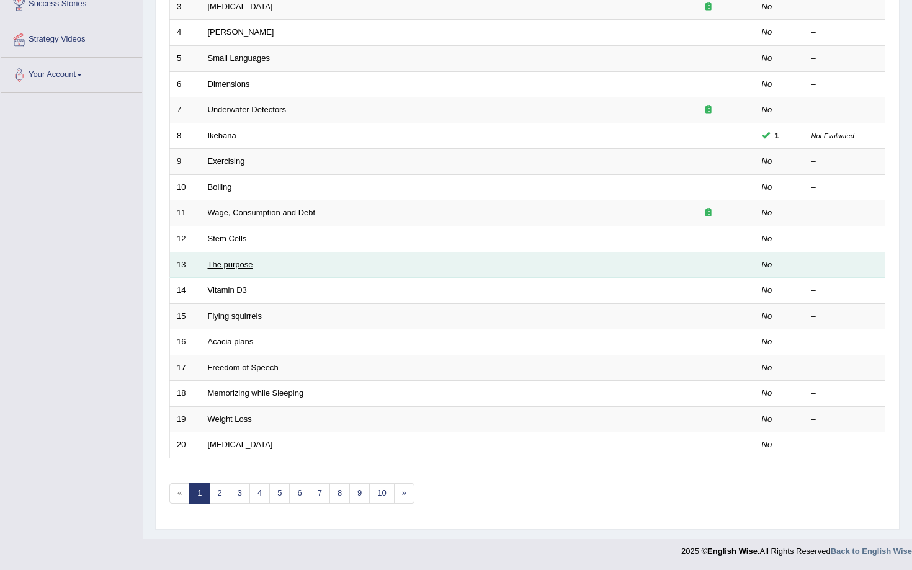
click at [219, 268] on link "The purpose" at bounding box center [230, 264] width 45 height 9
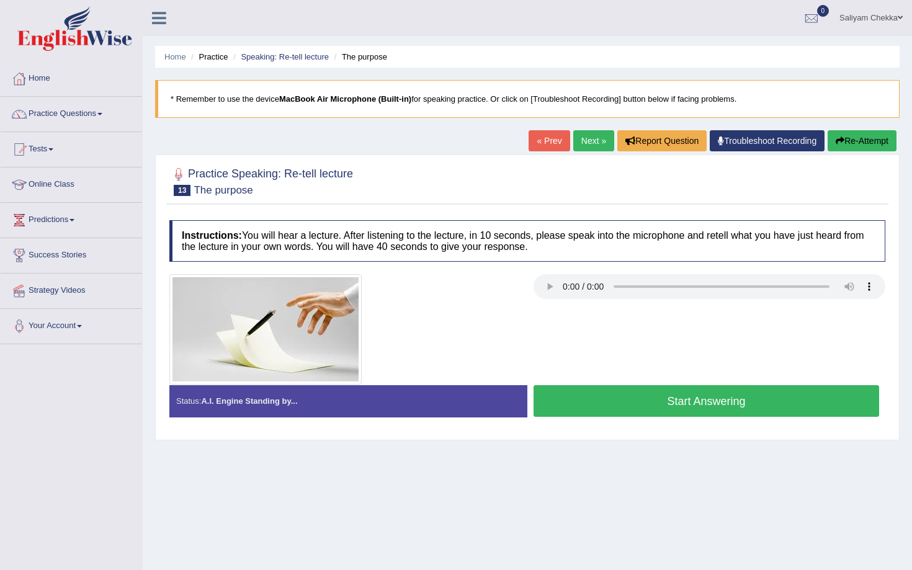
click at [605, 400] on button "Start Answering" at bounding box center [707, 401] width 346 height 32
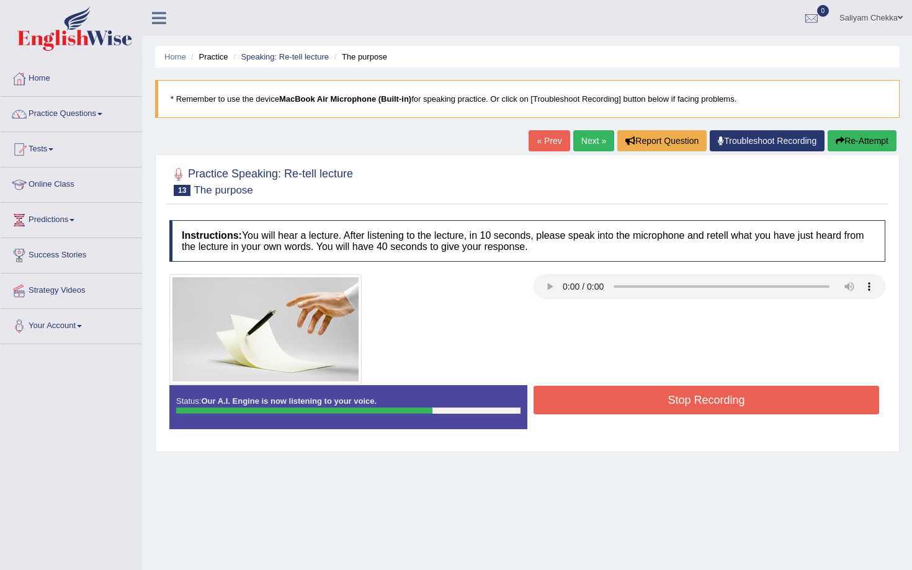
click at [637, 403] on button "Stop Recording" at bounding box center [707, 400] width 346 height 29
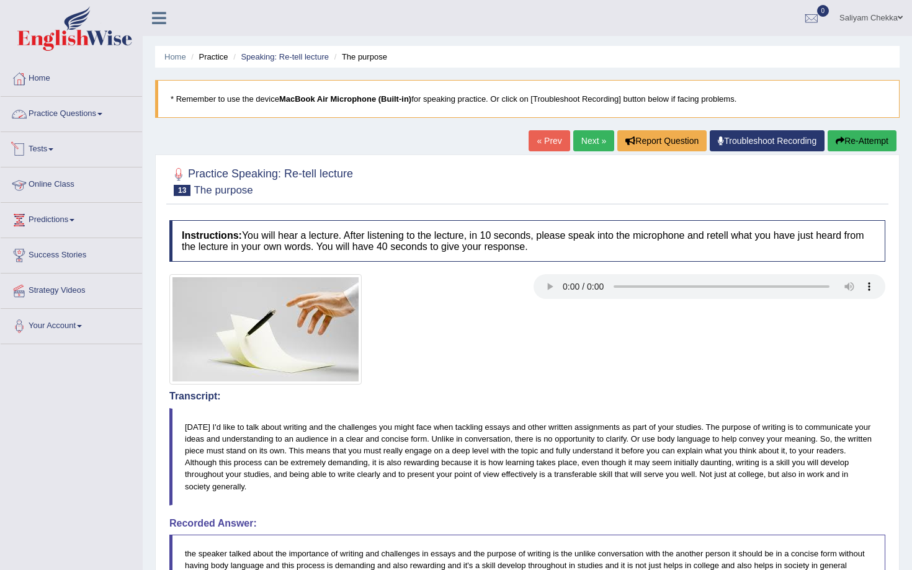
click at [81, 112] on link "Practice Questions" at bounding box center [72, 112] width 142 height 31
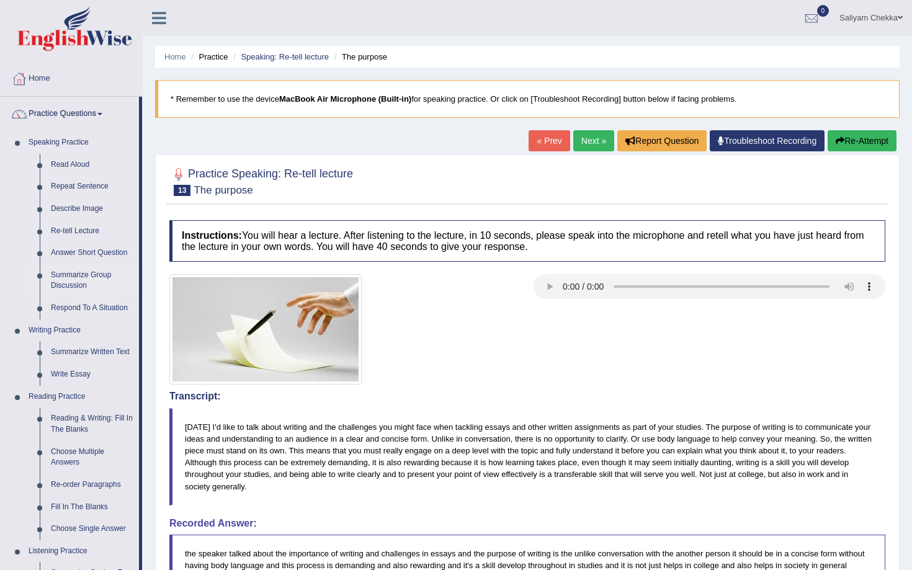
click at [84, 277] on link "Summarize Group Discussion" at bounding box center [92, 280] width 94 height 33
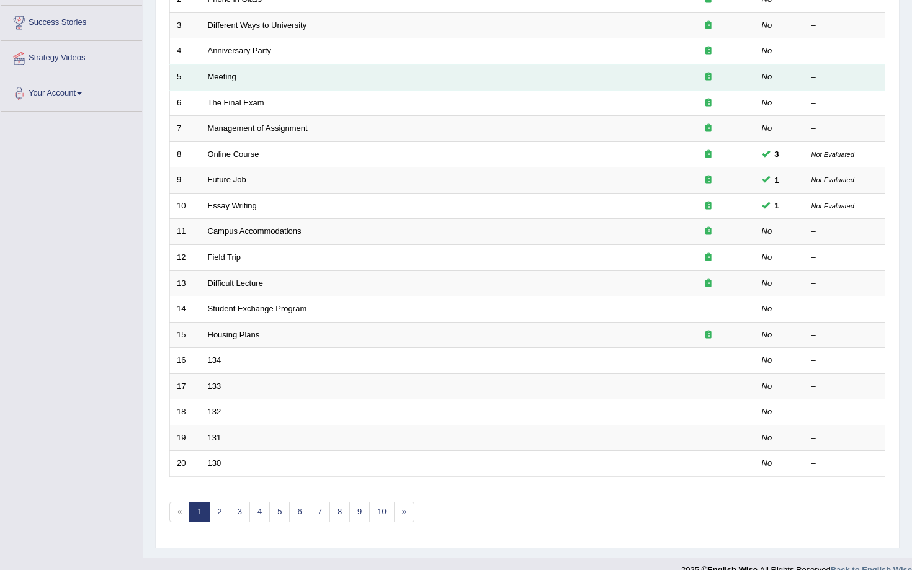
scroll to position [243, 0]
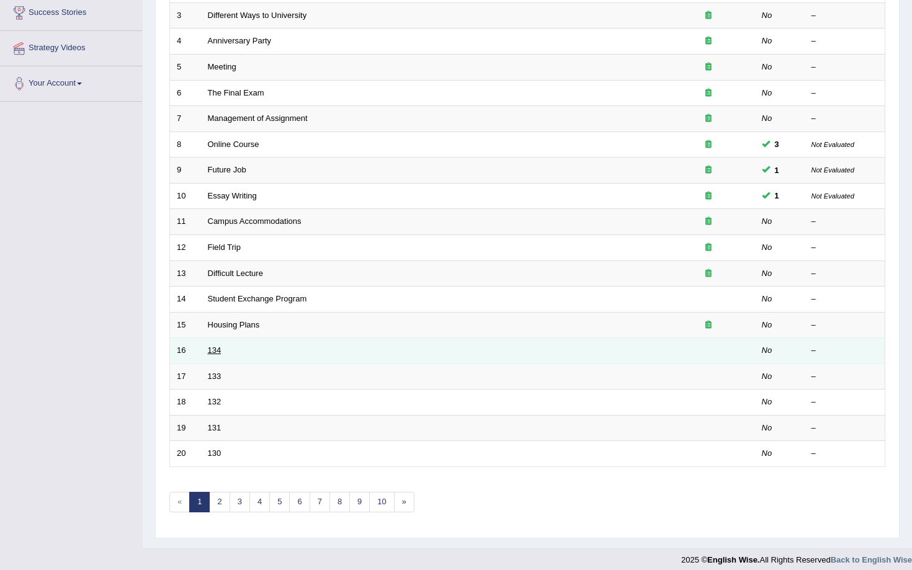
click at [213, 353] on link "134" at bounding box center [215, 350] width 14 height 9
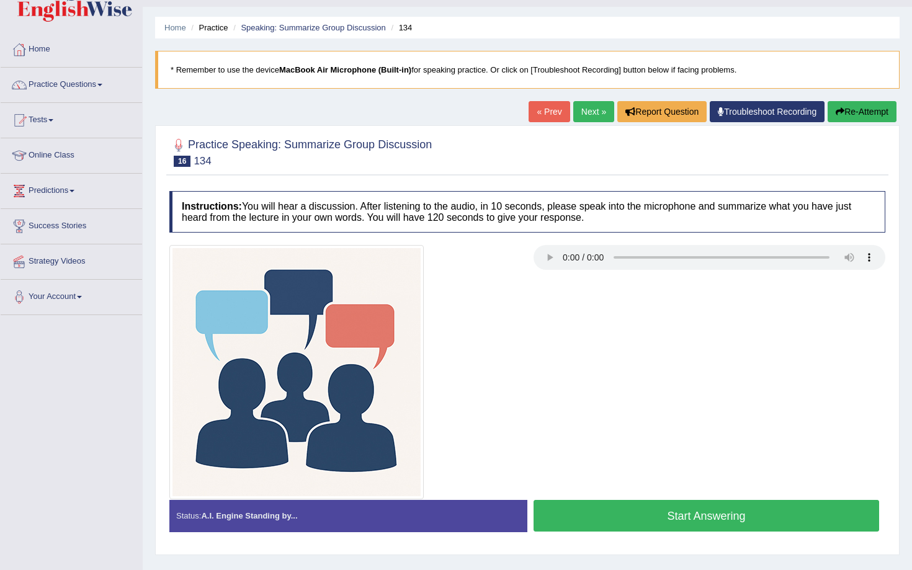
scroll to position [31, 0]
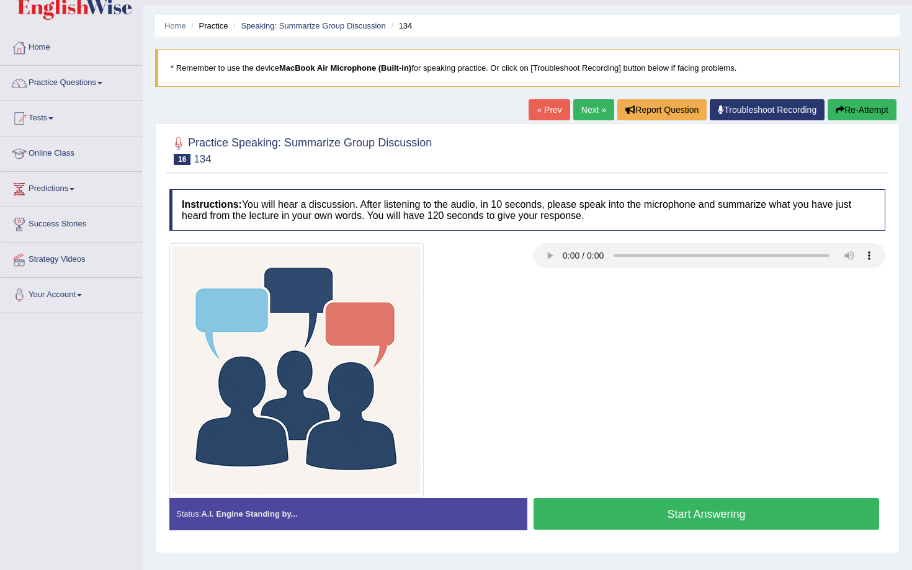
click at [647, 516] on button "Start Answering" at bounding box center [707, 514] width 346 height 32
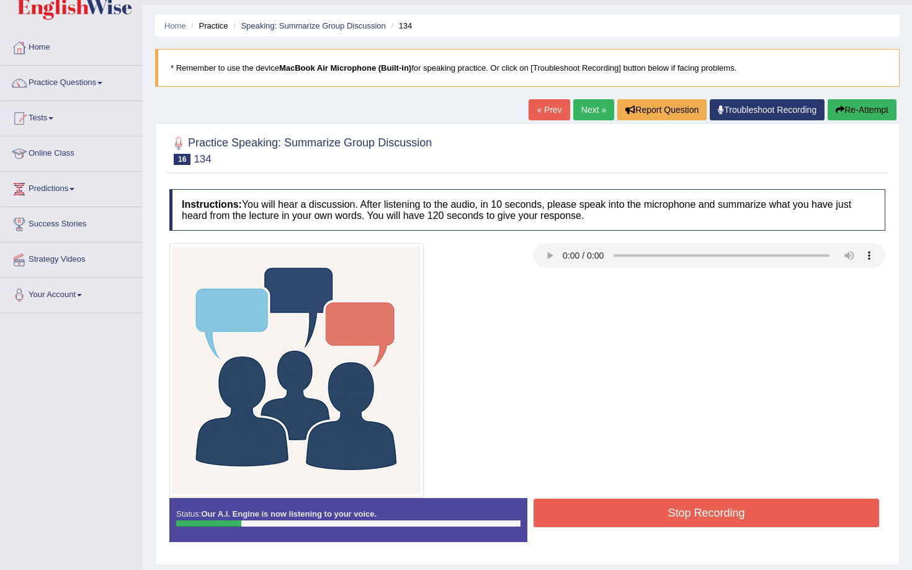
click at [667, 531] on div "Status: Our A.I. Engine is now listening to your voice. Start Answering Stop Re…" at bounding box center [527, 526] width 716 height 56
click at [667, 531] on div "Stop Recording" at bounding box center [707, 515] width 358 height 32
click at [667, 526] on div "Stop Recording" at bounding box center [707, 515] width 358 height 32
click at [651, 507] on button "Stop Recording" at bounding box center [707, 513] width 346 height 29
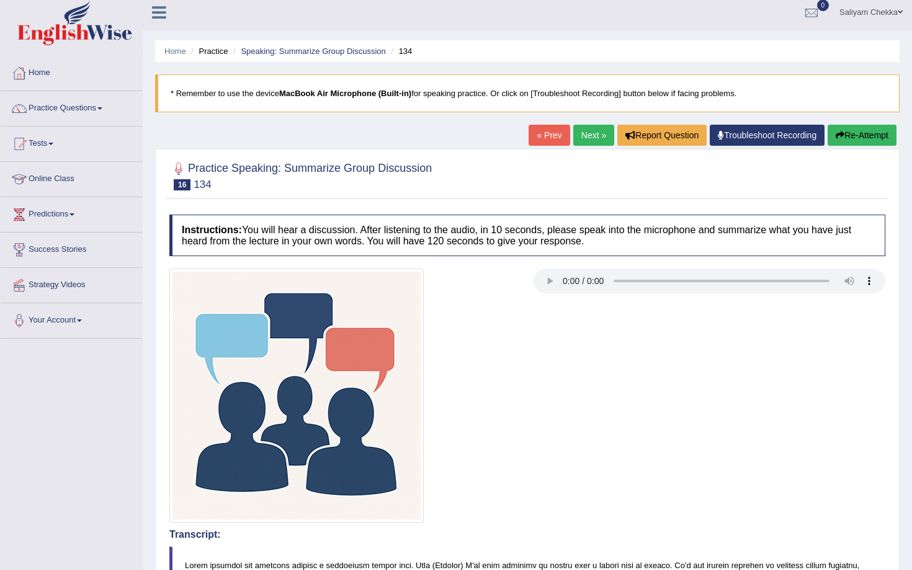
scroll to position [7, 0]
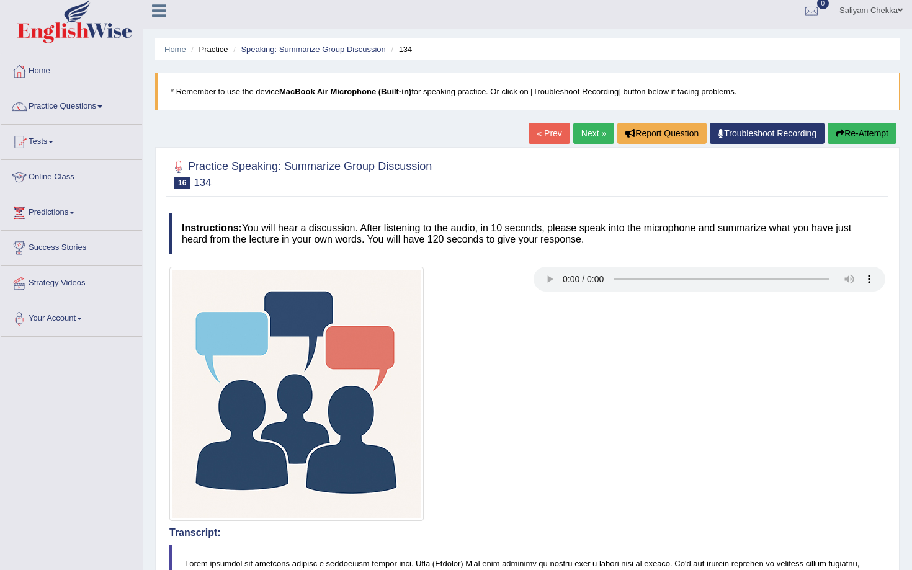
click at [867, 128] on button "Re-Attempt" at bounding box center [862, 133] width 69 height 21
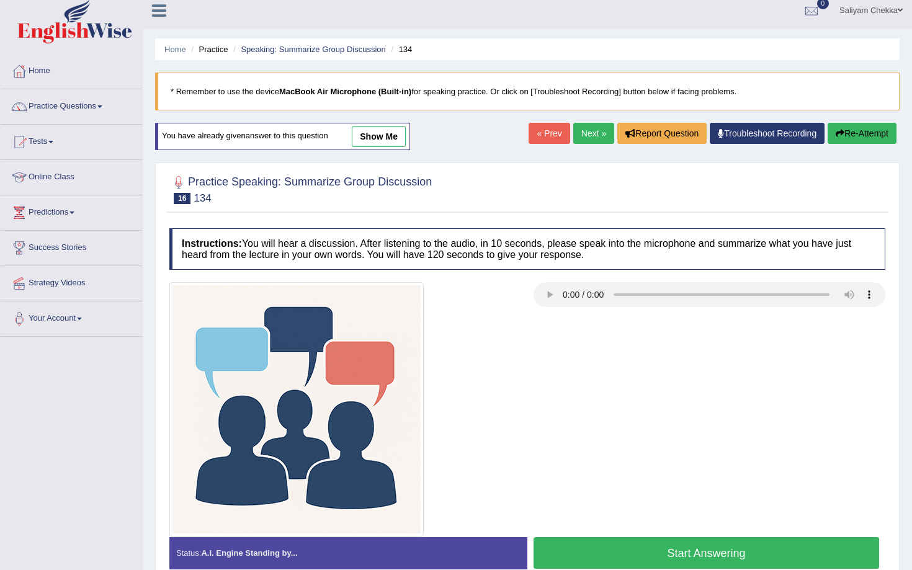
scroll to position [59, 0]
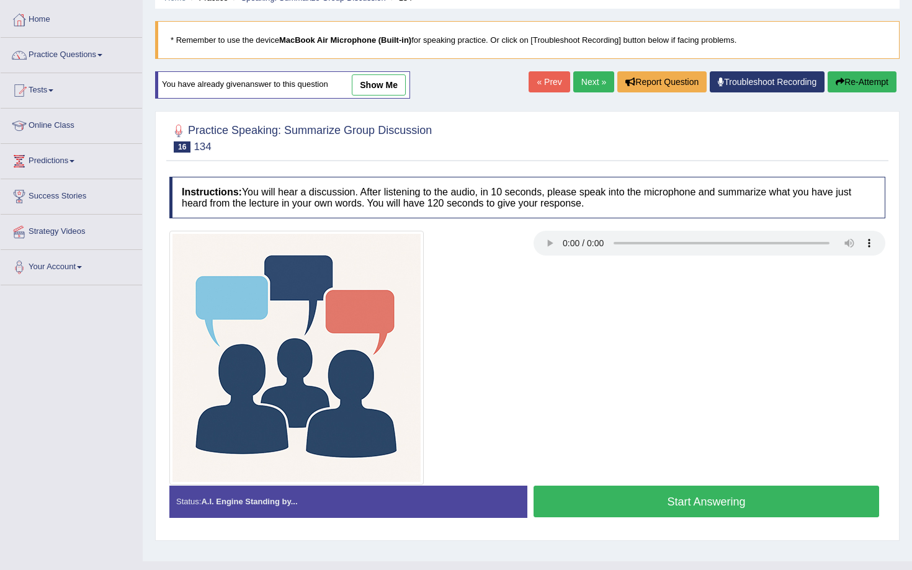
click at [628, 497] on button "Start Answering" at bounding box center [707, 502] width 346 height 32
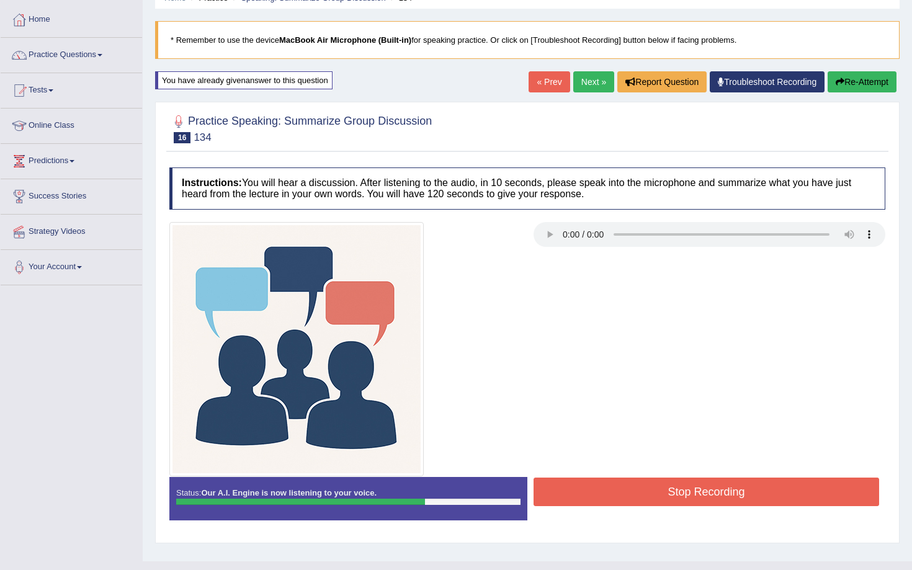
click at [628, 497] on button "Stop Recording" at bounding box center [707, 492] width 346 height 29
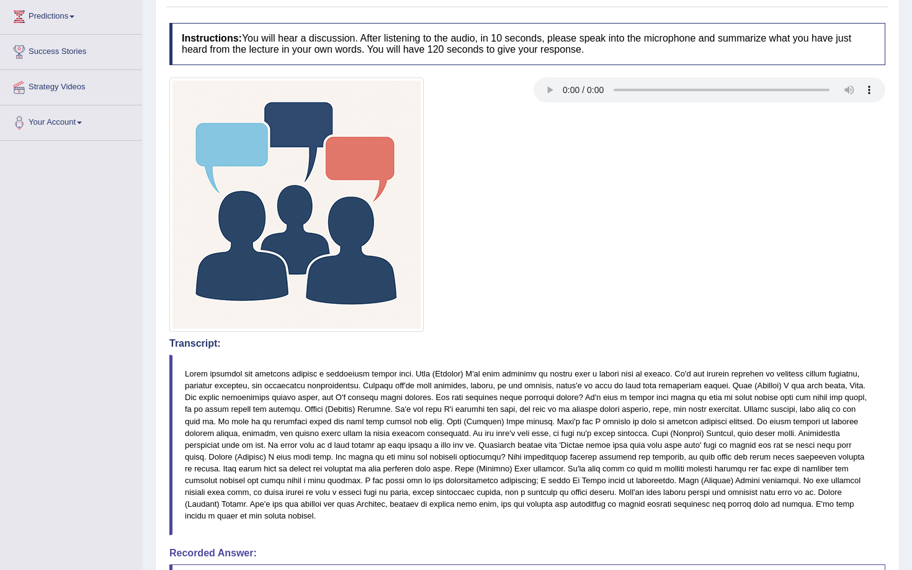
scroll to position [0, 0]
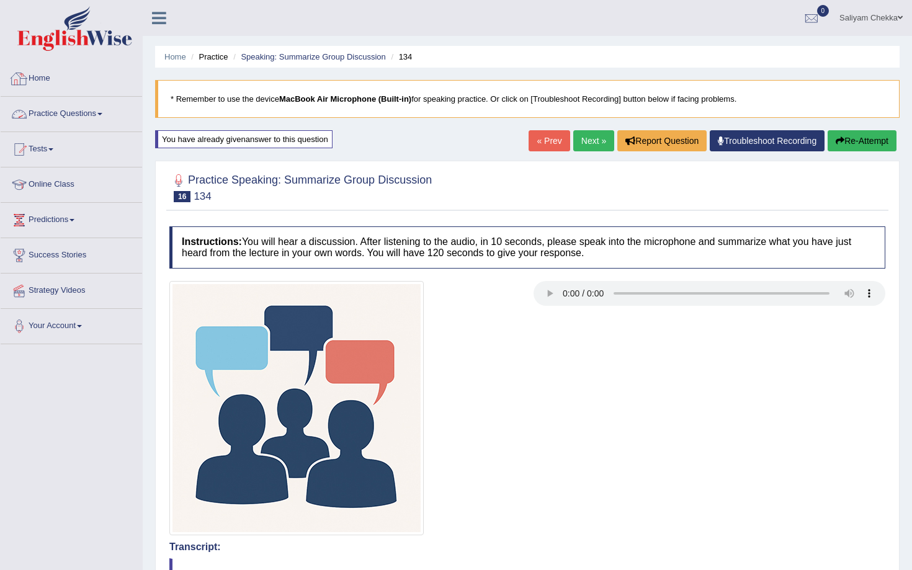
click at [66, 114] on link "Practice Questions" at bounding box center [72, 112] width 142 height 31
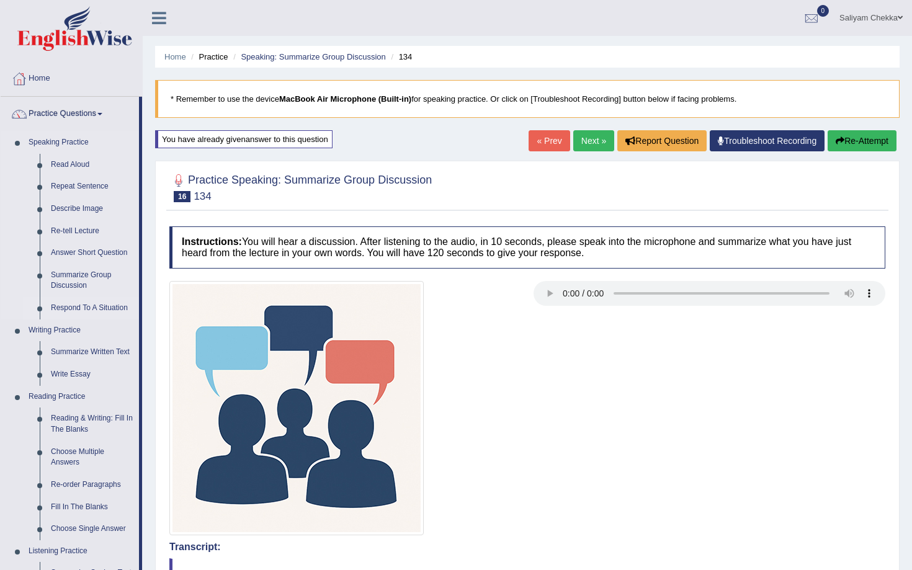
click at [80, 307] on link "Respond To A Situation" at bounding box center [92, 308] width 94 height 22
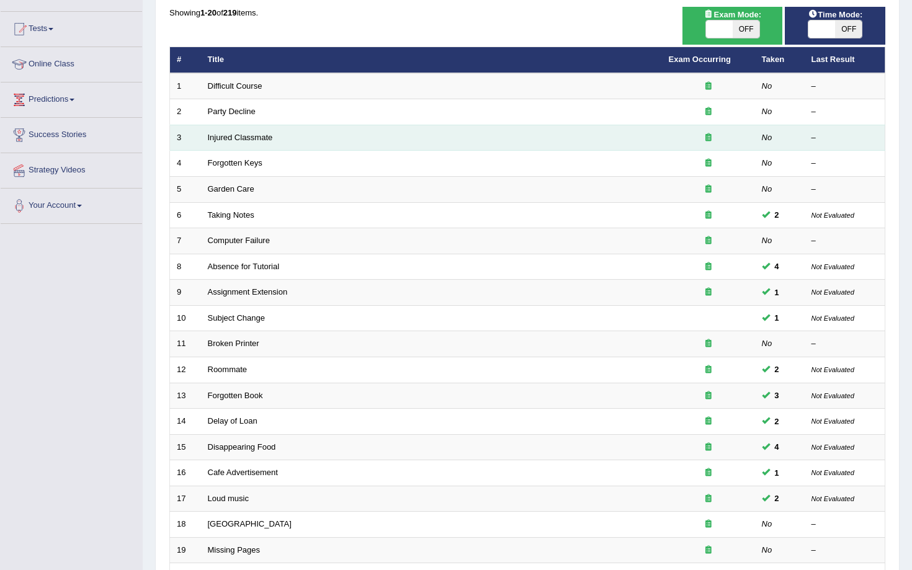
scroll to position [251, 0]
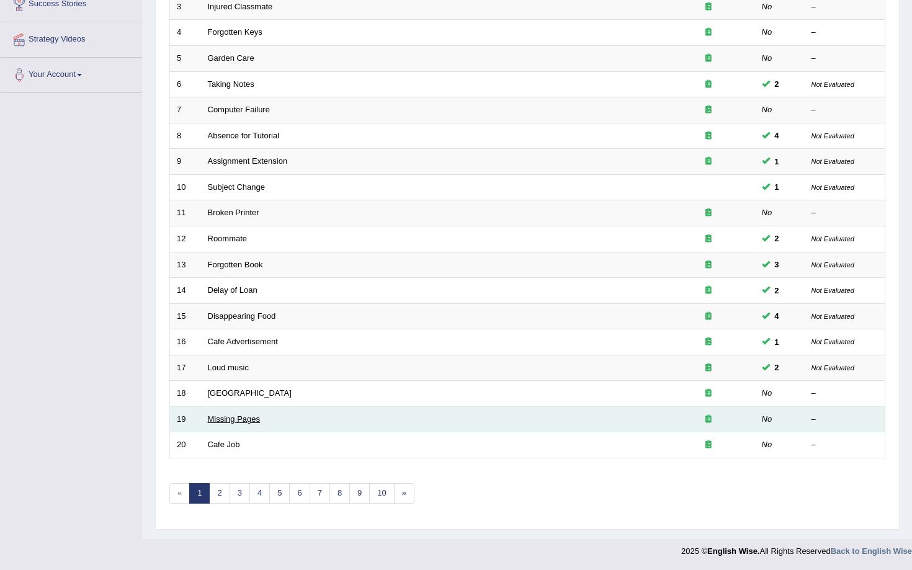
click at [228, 418] on link "Missing Pages" at bounding box center [234, 419] width 53 height 9
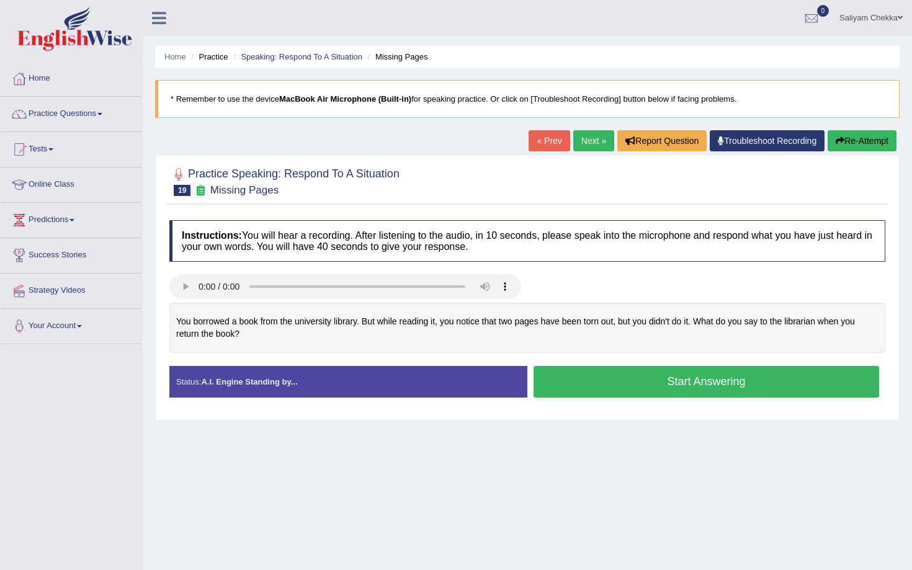
click at [640, 382] on button "Start Answering" at bounding box center [707, 382] width 346 height 32
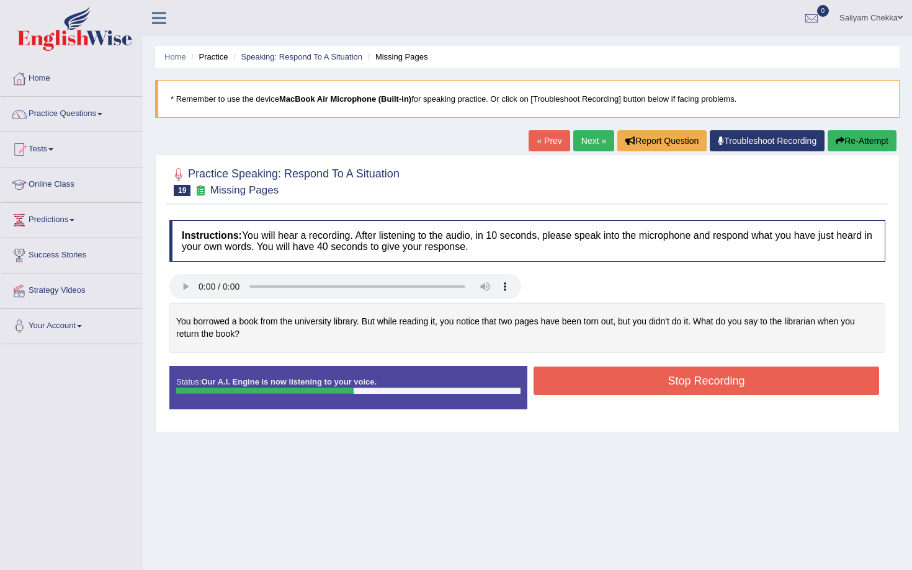
click at [640, 382] on button "Stop Recording" at bounding box center [707, 381] width 346 height 29
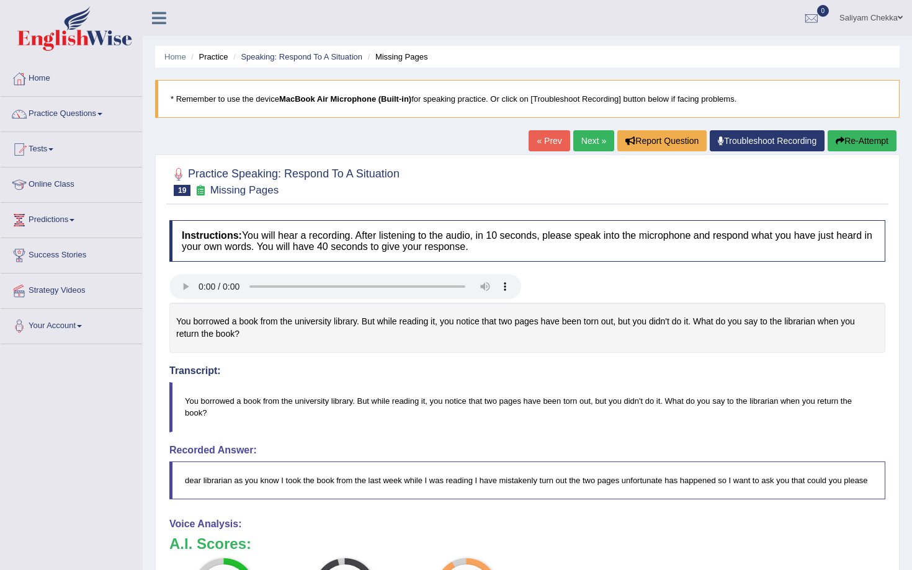
click at [595, 140] on link "Next »" at bounding box center [594, 140] width 41 height 21
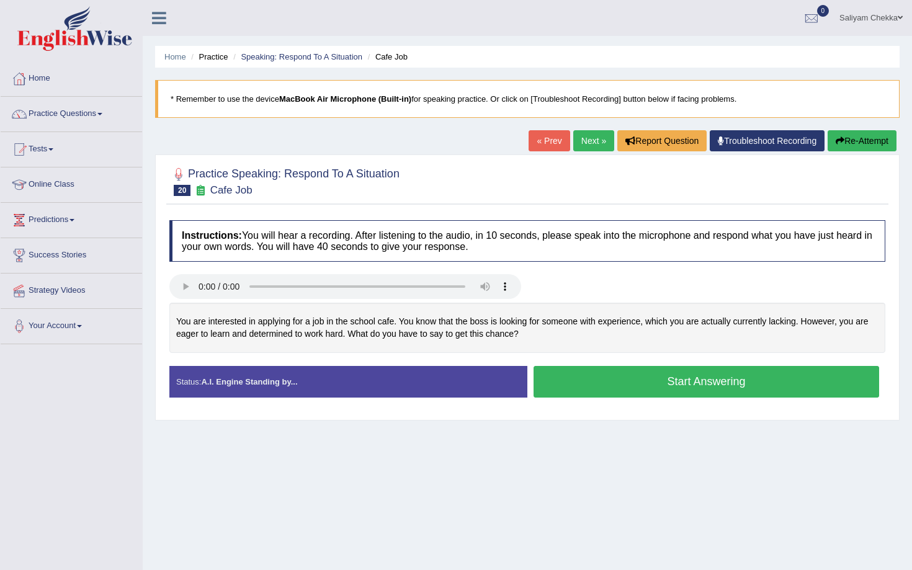
click at [619, 376] on button "Start Answering" at bounding box center [707, 382] width 346 height 32
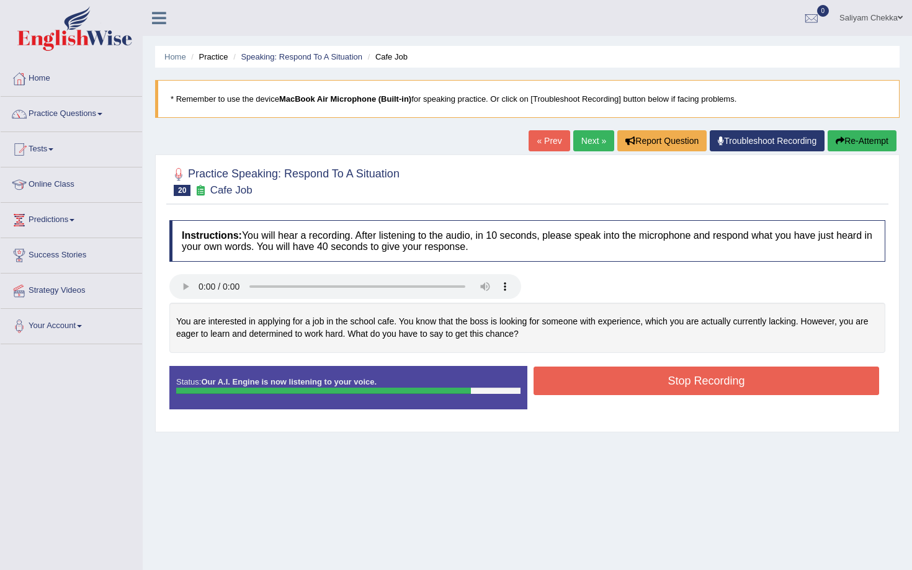
click at [603, 382] on button "Stop Recording" at bounding box center [707, 381] width 346 height 29
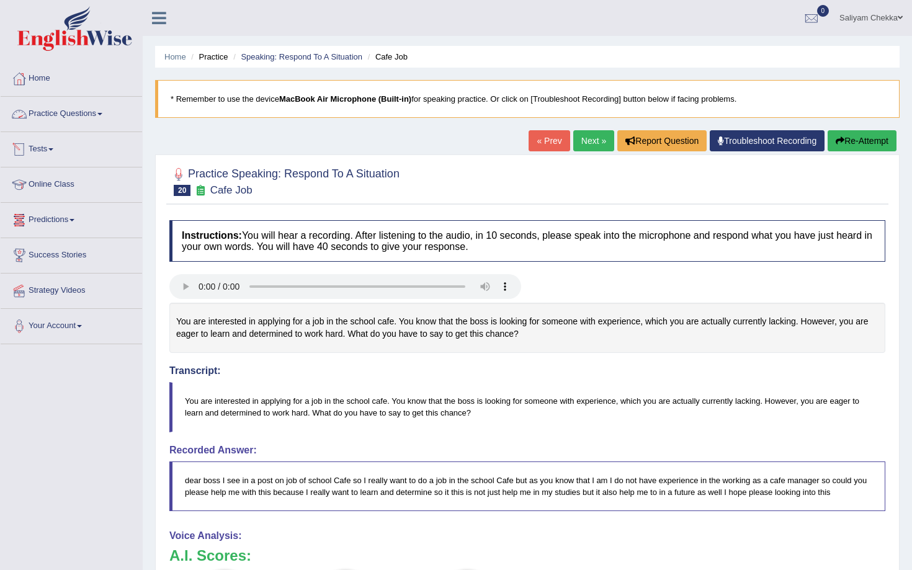
click at [81, 115] on link "Practice Questions" at bounding box center [72, 112] width 142 height 31
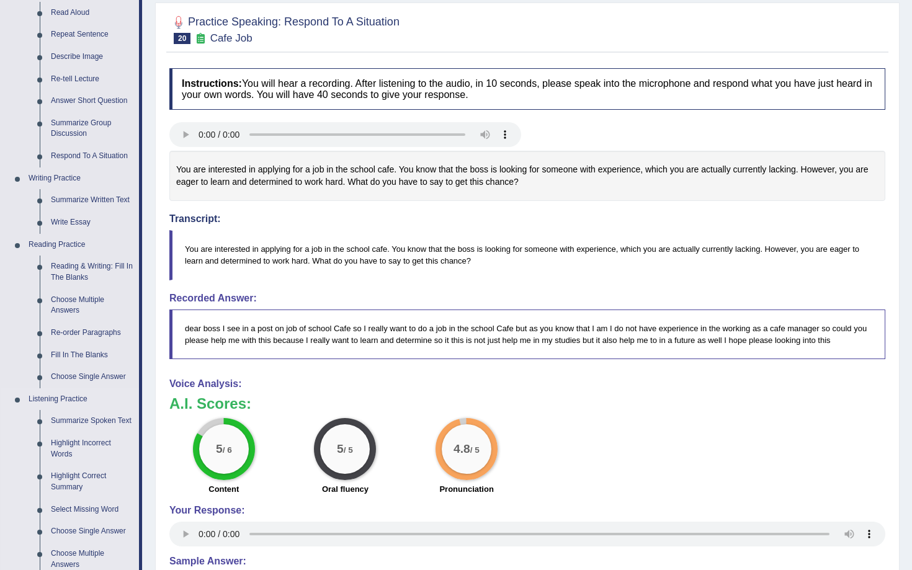
scroll to position [206, 0]
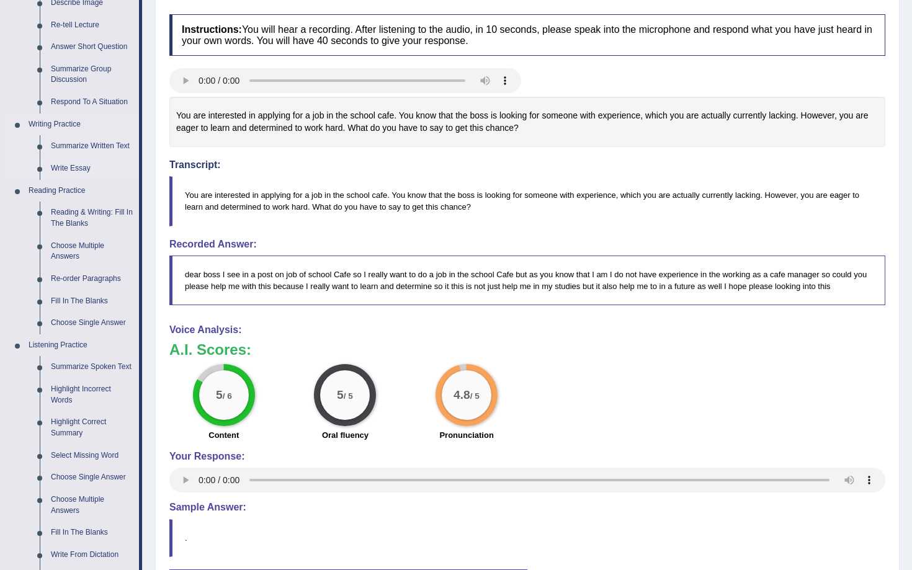
click at [74, 163] on link "Write Essay" at bounding box center [92, 169] width 94 height 22
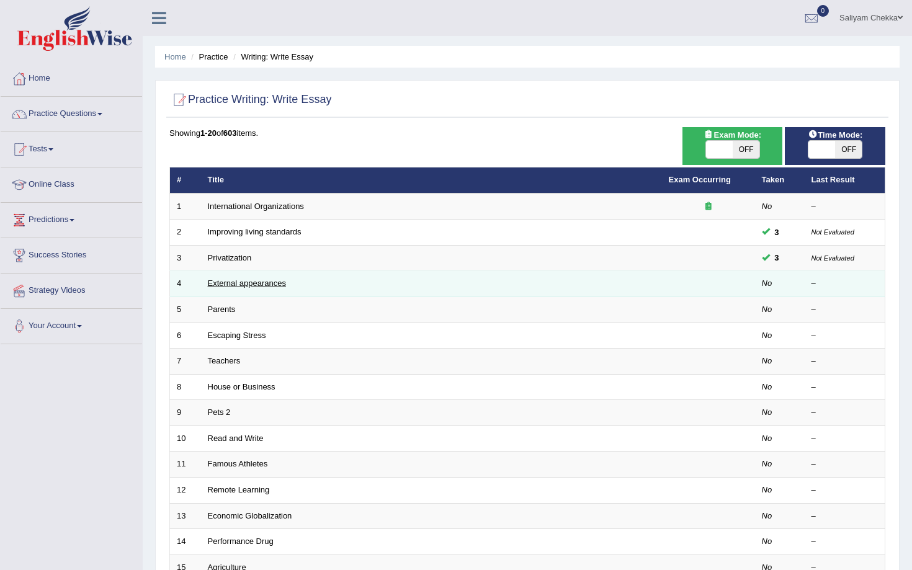
click at [245, 286] on link "External appearances" at bounding box center [247, 283] width 78 height 9
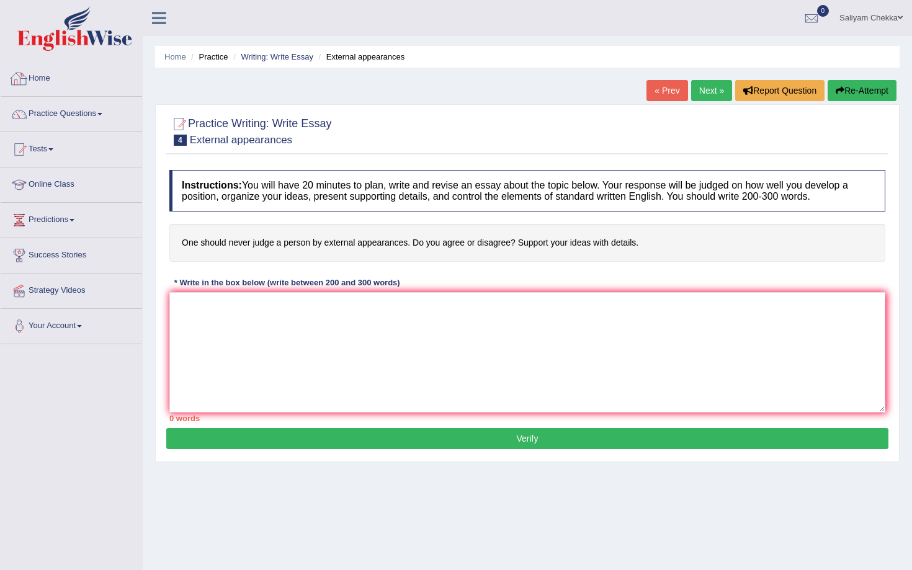
click at [58, 75] on link "Home" at bounding box center [72, 76] width 142 height 31
